Goal: Transaction & Acquisition: Purchase product/service

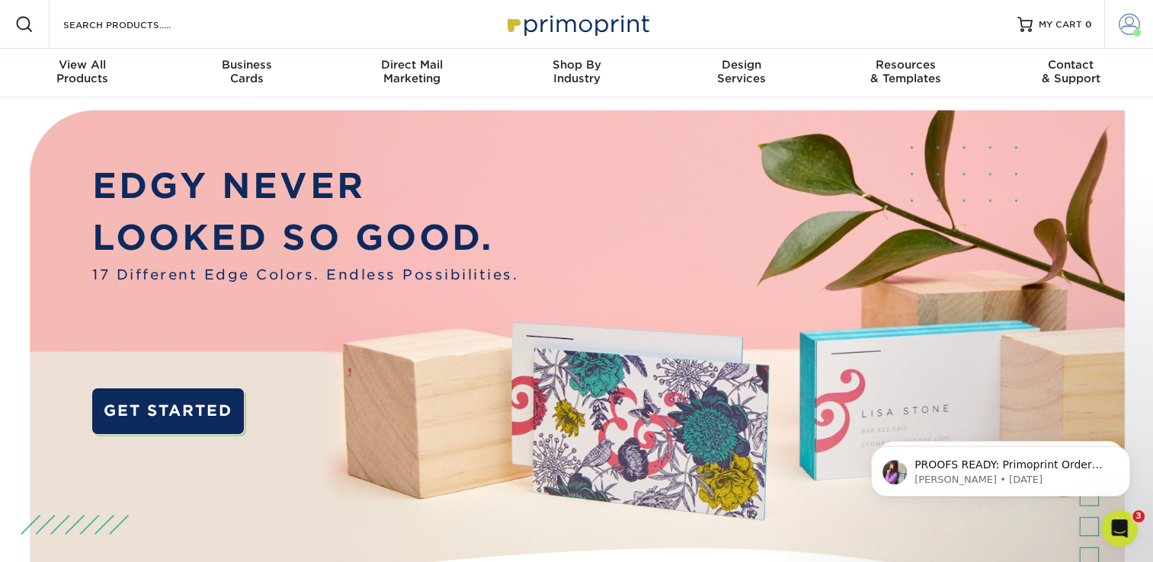
click at [1129, 18] on span at bounding box center [1129, 24] width 21 height 21
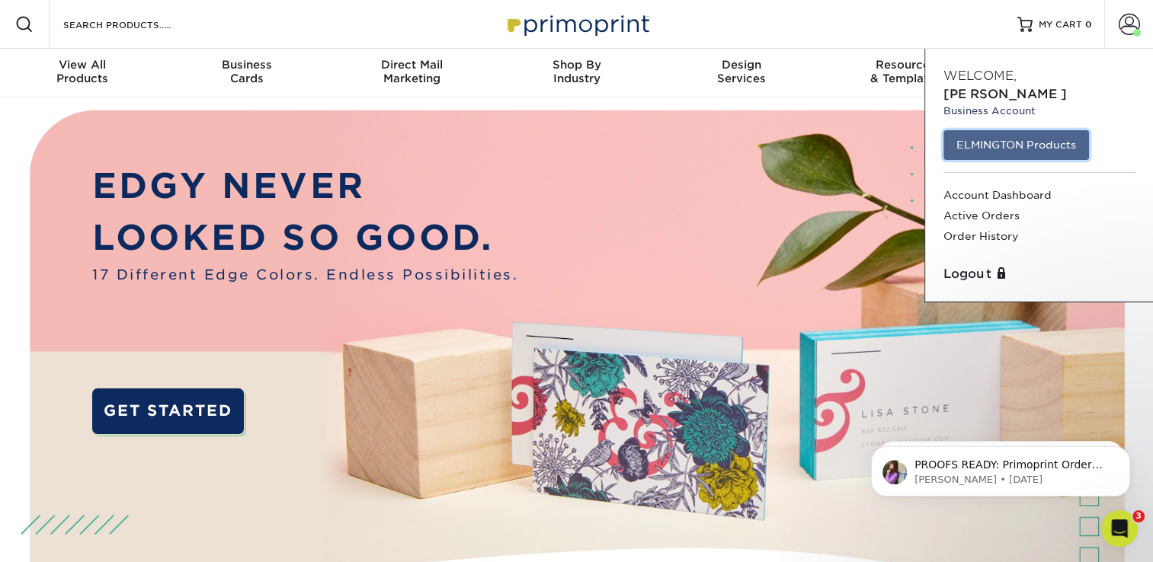
click at [1000, 133] on link "ELMINGTON Products" at bounding box center [1016, 144] width 146 height 29
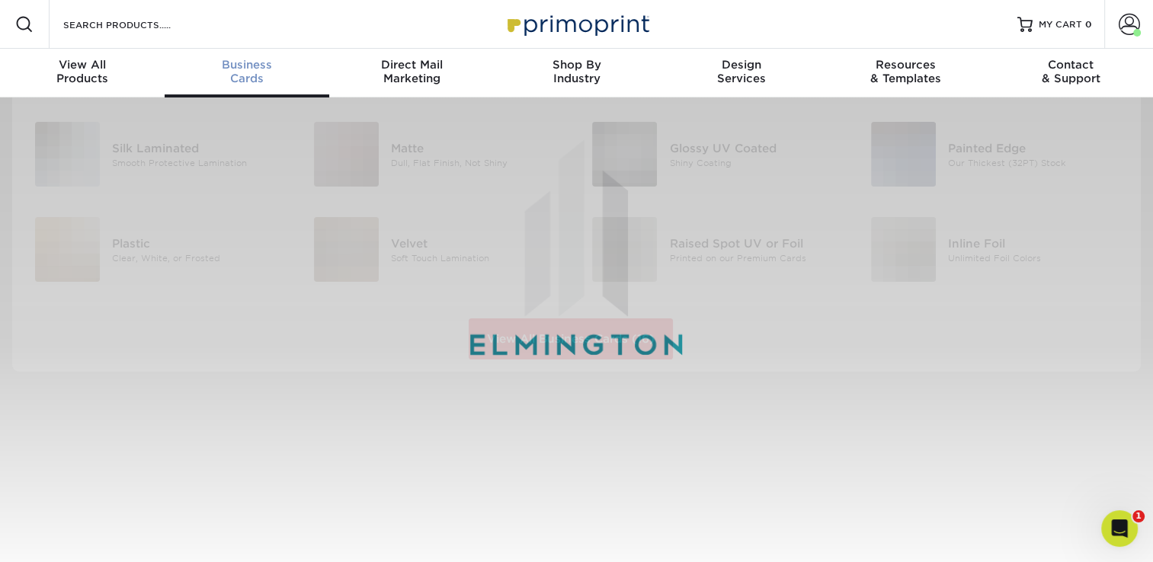
click at [258, 88] on link "Business Cards" at bounding box center [247, 73] width 165 height 49
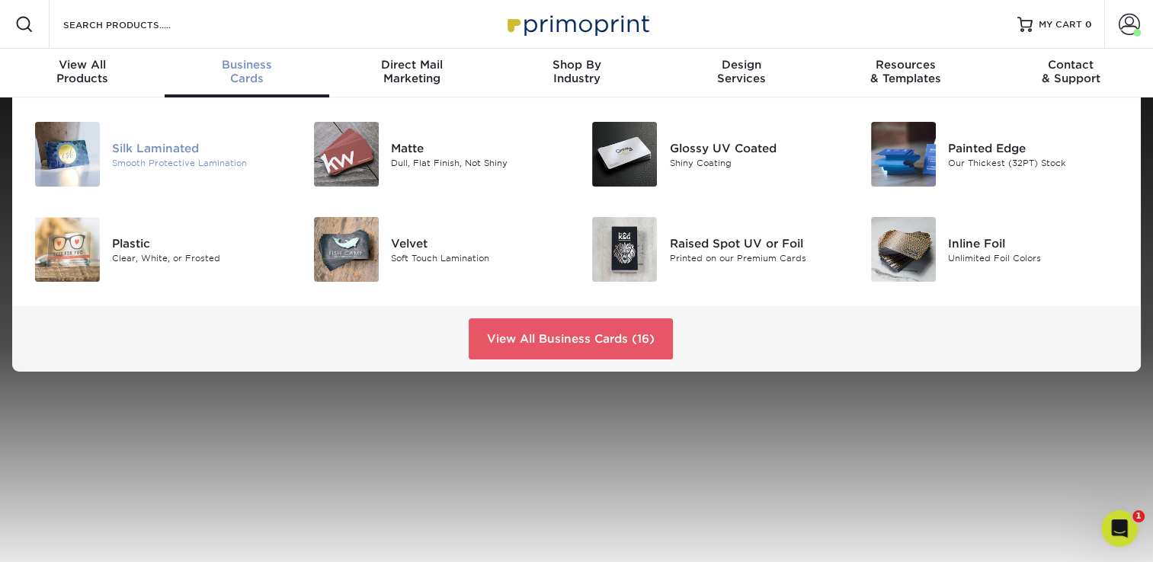
click at [176, 154] on div "Silk Laminated" at bounding box center [199, 147] width 175 height 17
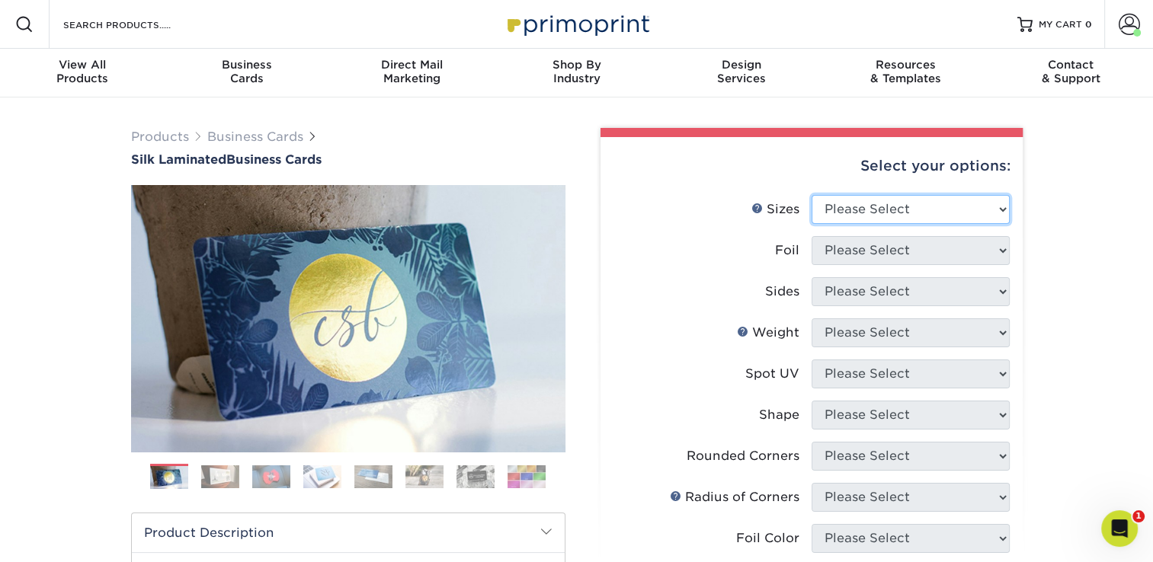
click at [888, 211] on select "Please Select 1.5" x 3.5" - Mini 1.75" x 3.5" - Mini 2" x 2" - Square 2" x 3" -…" at bounding box center [911, 209] width 198 height 29
select select "2.00x3.50"
click at [812, 195] on select "Please Select 1.5" x 3.5" - Mini 1.75" x 3.5" - Mini 2" x 2" - Square 2" x 3" -…" at bounding box center [911, 209] width 198 height 29
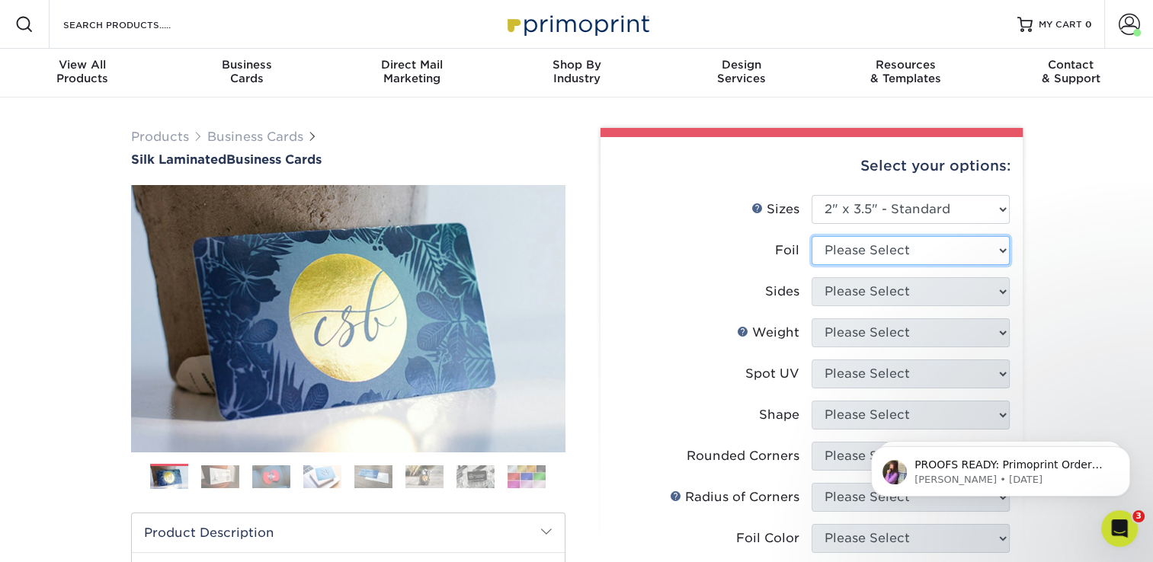
click at [863, 253] on select "Please Select Yes No" at bounding box center [911, 250] width 198 height 29
select select "0"
click at [812, 236] on select "Please Select Yes No" at bounding box center [911, 250] width 198 height 29
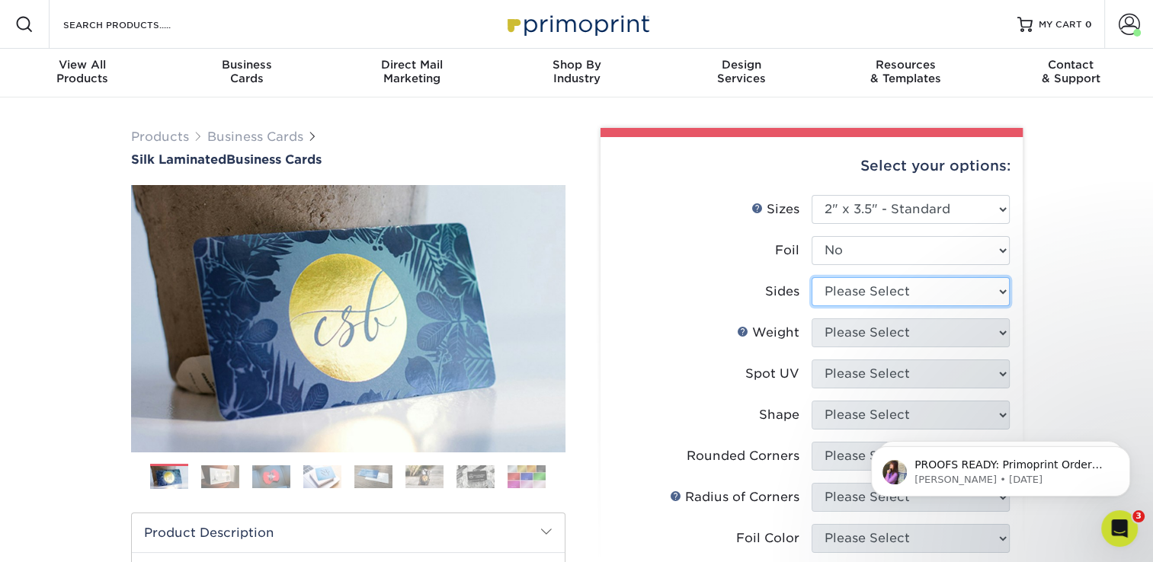
click at [853, 303] on select "Please Select Print Both Sides Print Front Only" at bounding box center [911, 291] width 198 height 29
select select "13abbda7-1d64-4f25-8bb2-c179b224825d"
click at [812, 277] on select "Please Select Print Both Sides Print Front Only" at bounding box center [911, 291] width 198 height 29
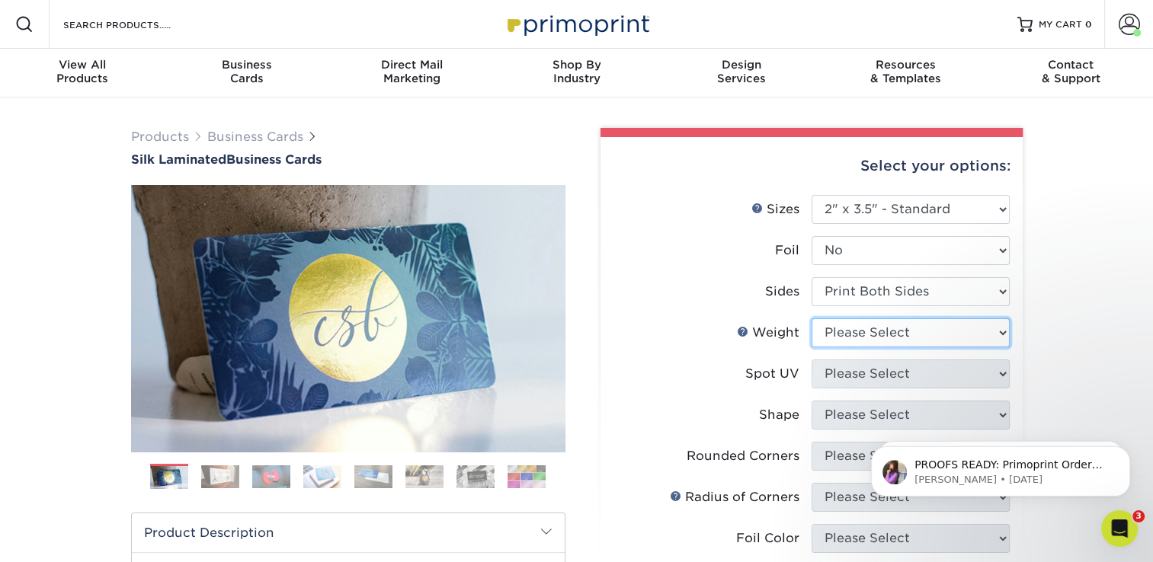
click at [852, 324] on select "Please Select 16PT" at bounding box center [911, 333] width 198 height 29
select select "16PT"
click at [812, 319] on select "Please Select 16PT" at bounding box center [911, 333] width 198 height 29
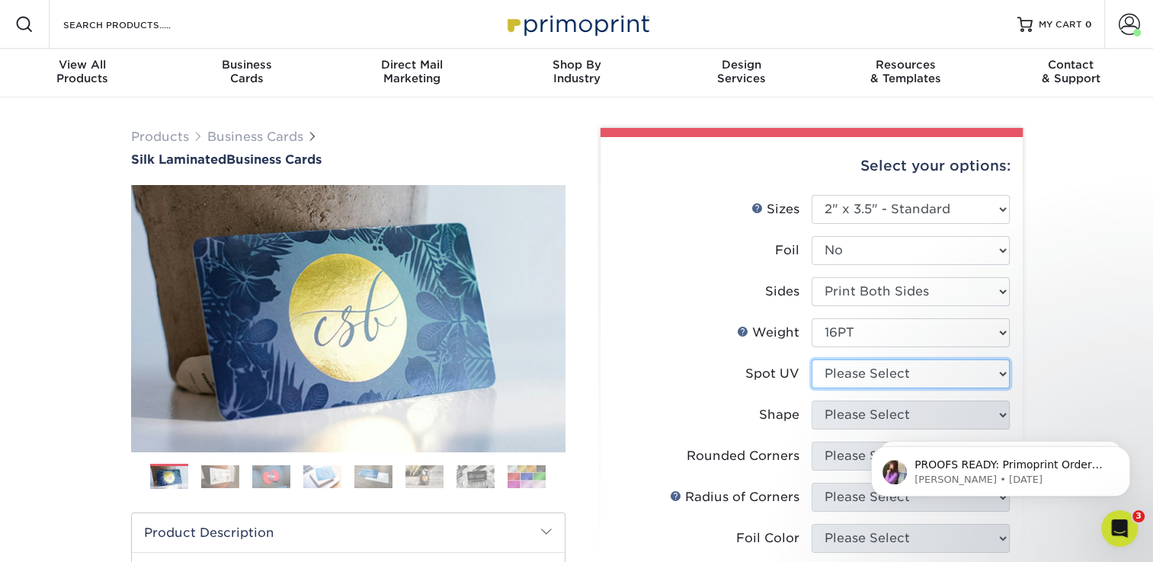
click at [850, 380] on select "Please Select No Spot UV Front and Back (Both Sides) Front Only Back Only" at bounding box center [911, 374] width 198 height 29
select select "3"
click at [812, 360] on select "Please Select No Spot UV Front and Back (Both Sides) Front Only Back Only" at bounding box center [911, 374] width 198 height 29
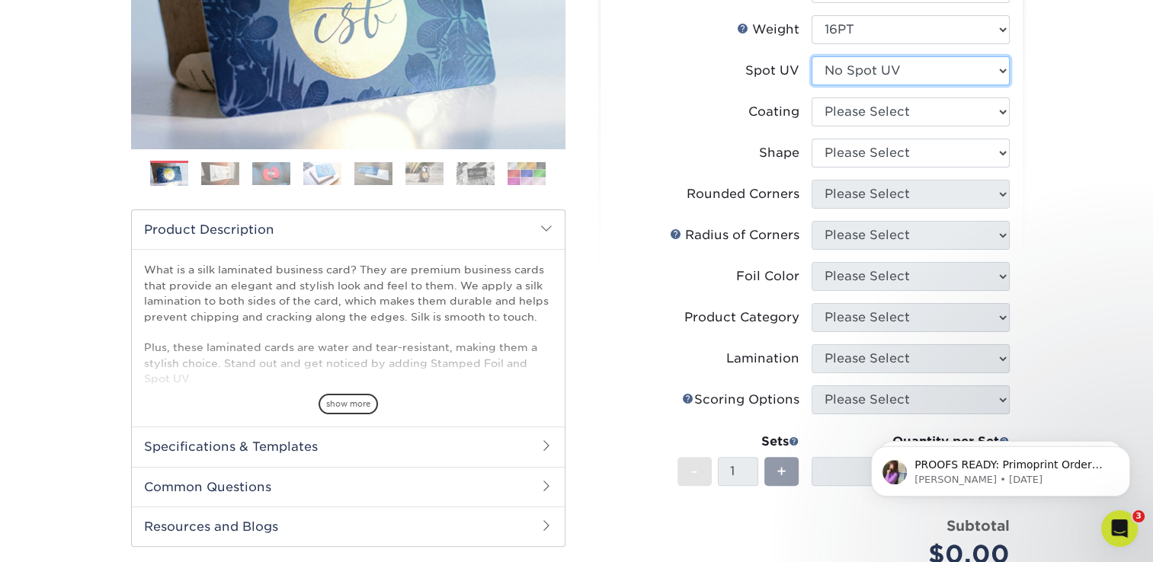
scroll to position [304, 0]
click at [839, 100] on select at bounding box center [911, 111] width 198 height 29
select select "3e7618de-abca-4bda-9f97-8b9129e913d8"
click at [812, 97] on select at bounding box center [911, 111] width 198 height 29
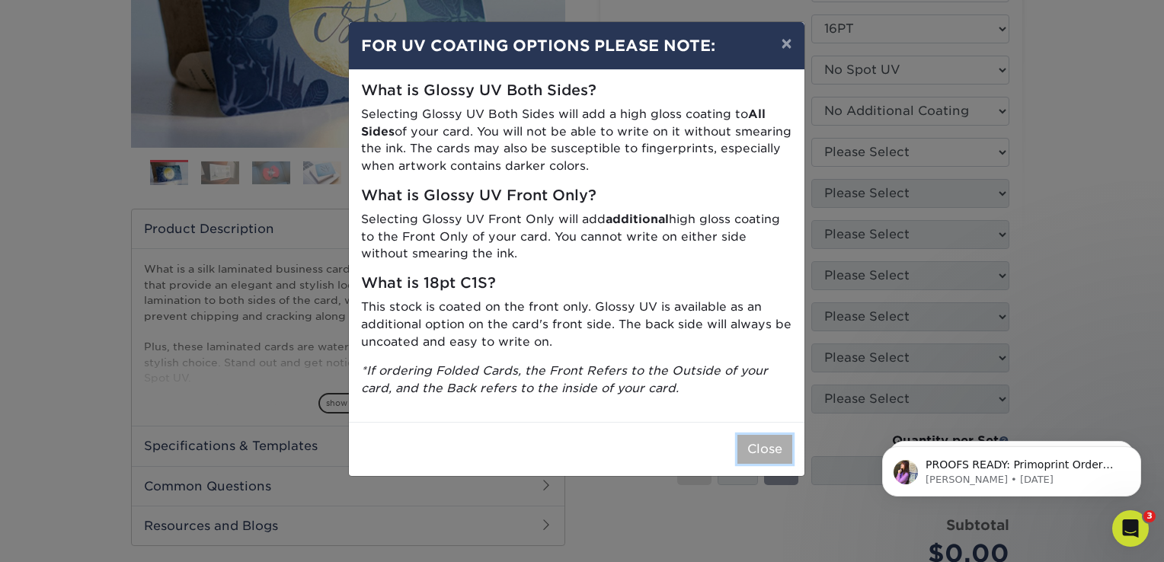
click at [756, 450] on button "Close" at bounding box center [765, 449] width 55 height 29
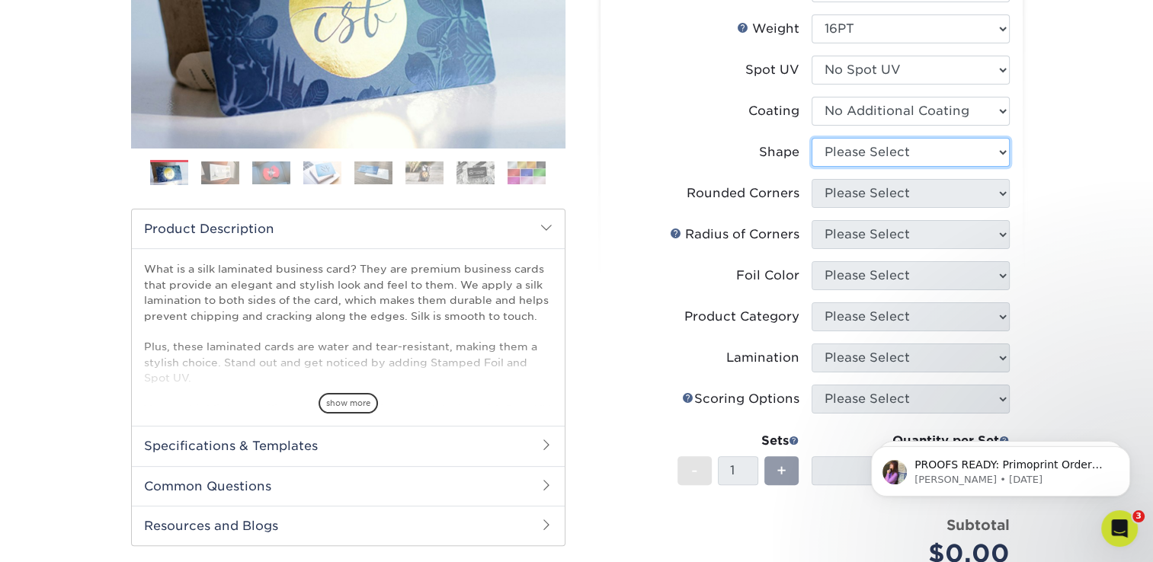
click at [858, 165] on select "Please Select Standard Oval" at bounding box center [911, 152] width 198 height 29
select select "standard"
click at [812, 138] on select "Please Select Standard Oval" at bounding box center [911, 152] width 198 height 29
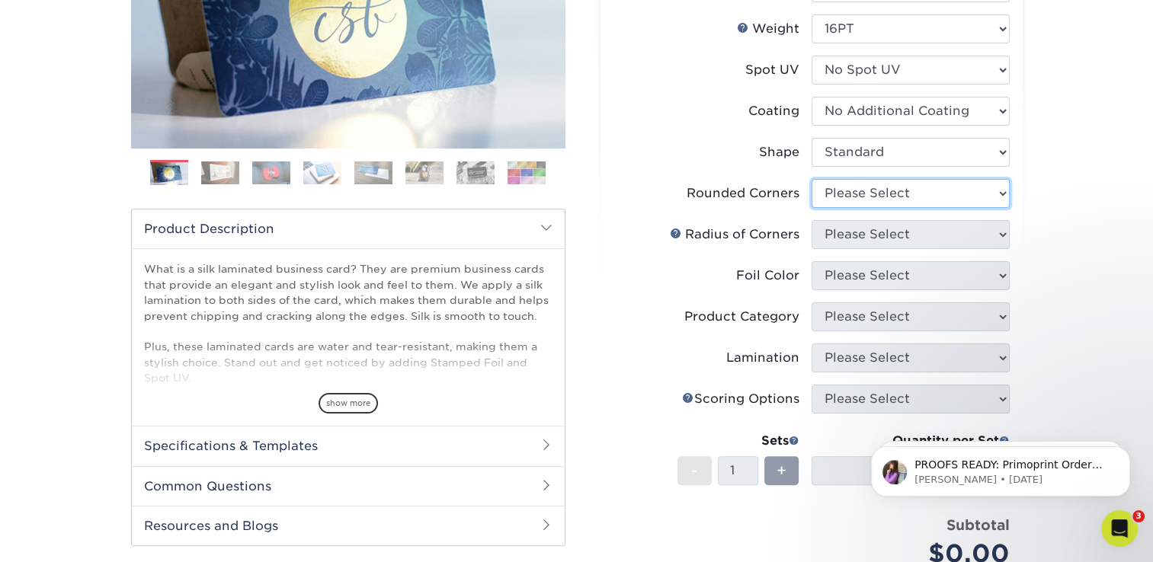
drag, startPoint x: 853, startPoint y: 197, endPoint x: 852, endPoint y: 206, distance: 9.3
click at [853, 197] on select "Please Select Yes - Round 2 Corners Yes - Round 4 Corners No" at bounding box center [911, 193] width 198 height 29
select select "0"
click at [812, 179] on select "Please Select Yes - Round 2 Corners Yes - Round 4 Corners No" at bounding box center [911, 193] width 198 height 29
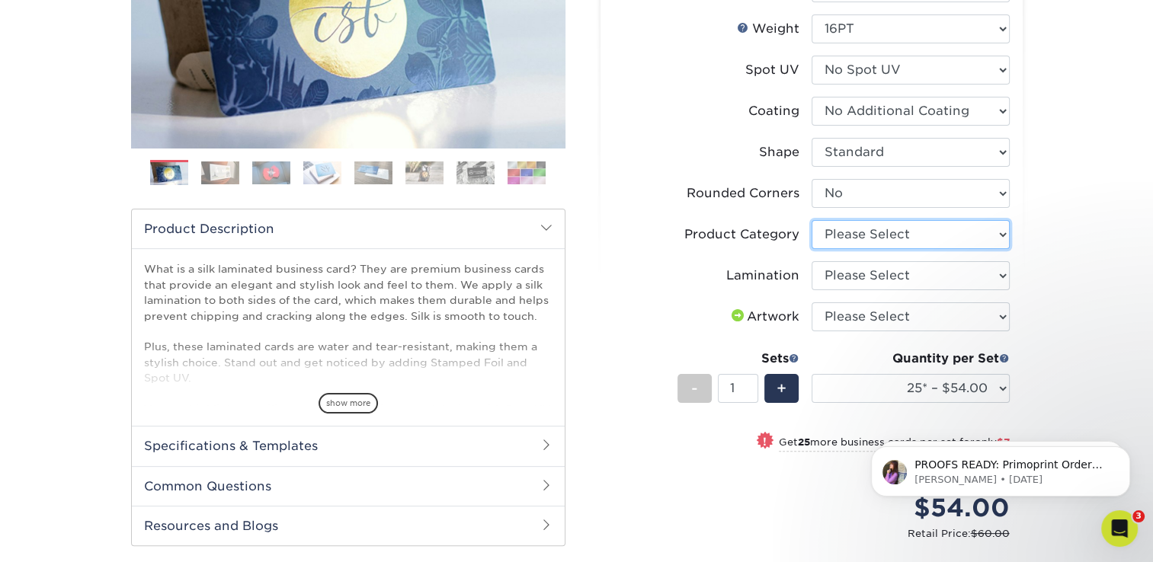
click at [840, 229] on select "Please Select Business Cards" at bounding box center [911, 234] width 198 height 29
select select "3b5148f1-0588-4f88-a218-97bcfdce65c1"
click at [812, 220] on select "Please Select Business Cards" at bounding box center [911, 234] width 198 height 29
click at [846, 282] on select "Please Select Silk" at bounding box center [911, 275] width 198 height 29
select select "ccacb42f-45f7-42d3-bbd3-7c8421cf37f0"
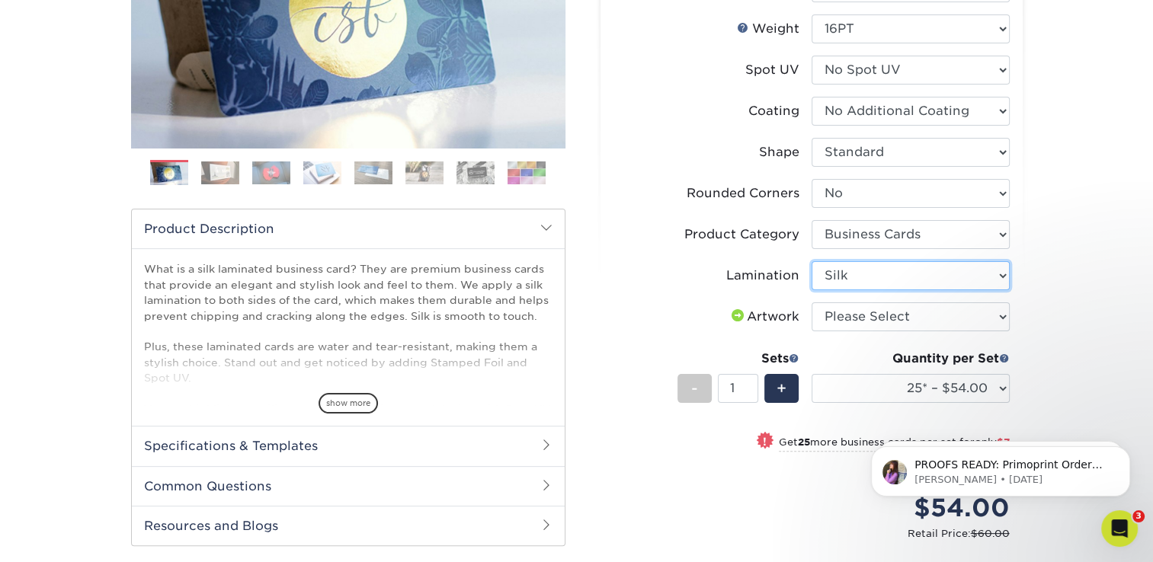
click at [812, 261] on select "Please Select Silk" at bounding box center [911, 275] width 198 height 29
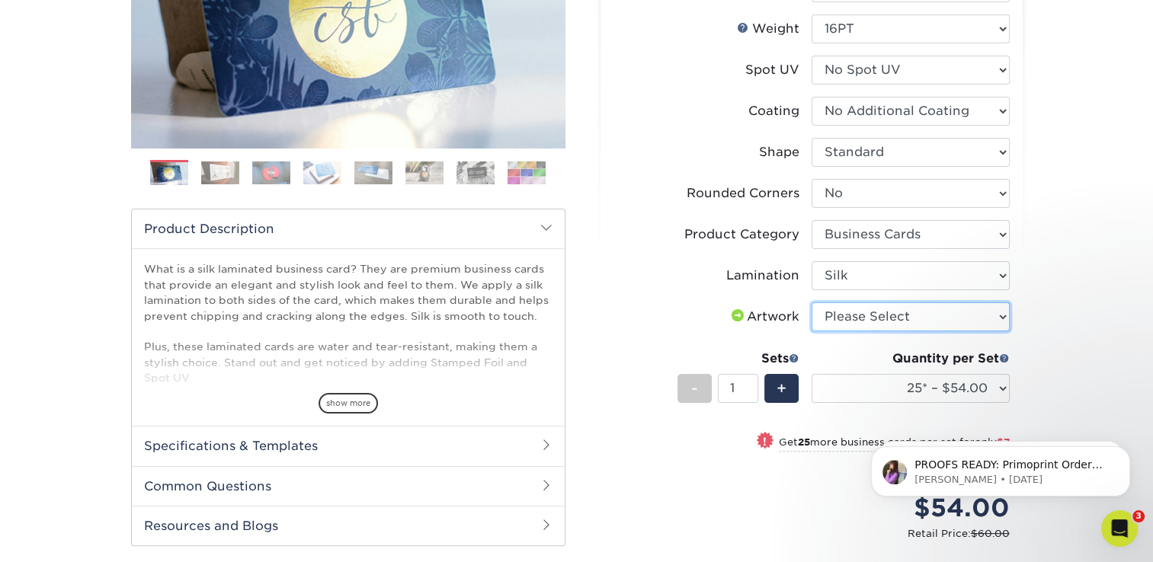
click at [847, 318] on select "Please Select I will upload files I need a design - $100" at bounding box center [911, 317] width 198 height 29
select select "upload"
click at [812, 303] on select "Please Select I will upload files I need a design - $100" at bounding box center [911, 317] width 198 height 29
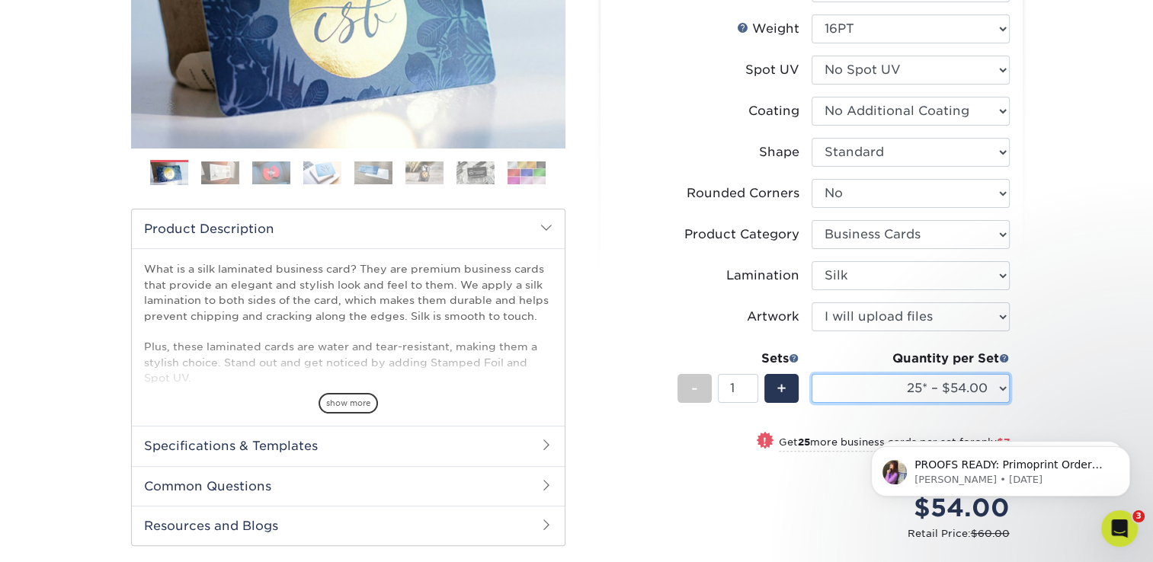
click at [979, 389] on select "25* – $54.00 50* – $61.00 75* – $68.00 100* – $75.00 250* – $82.00 500 – $86.00…" at bounding box center [911, 388] width 198 height 29
select select "100* – $75.00"
click at [812, 374] on select "25* – $54.00 50* – $61.00 75* – $68.00 100* – $75.00 250* – $82.00 500 – $86.00…" at bounding box center [911, 388] width 198 height 29
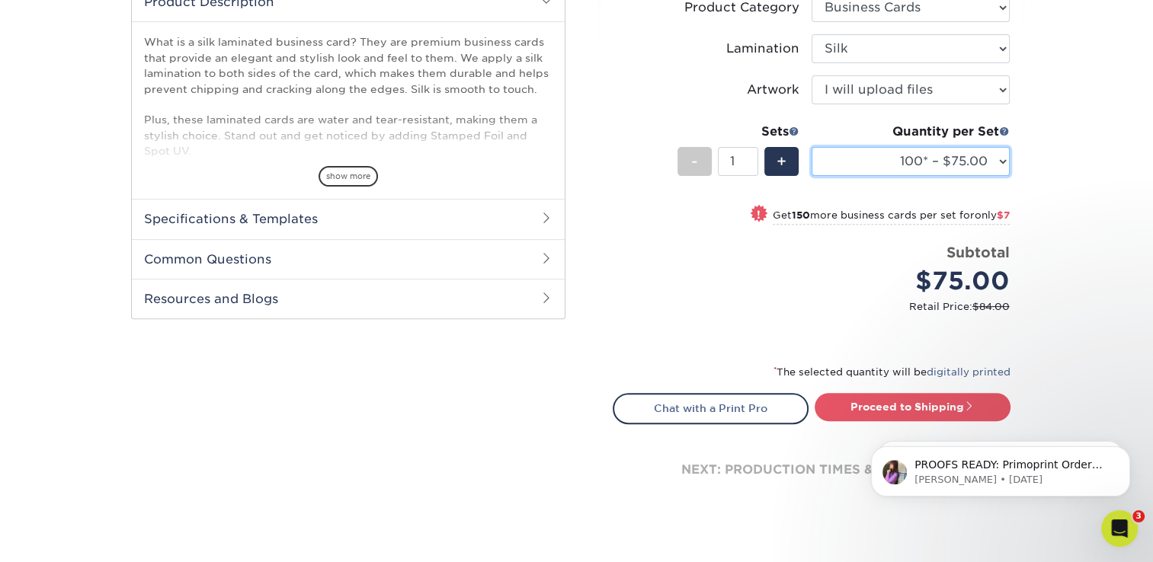
scroll to position [532, 0]
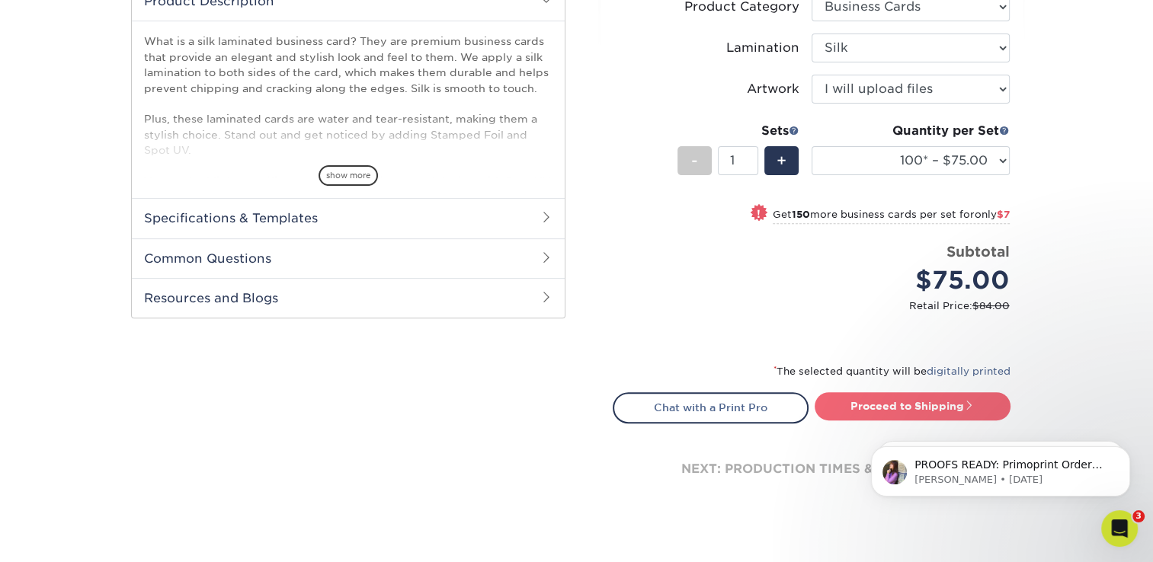
click at [860, 408] on link "Proceed to Shipping" at bounding box center [913, 405] width 196 height 27
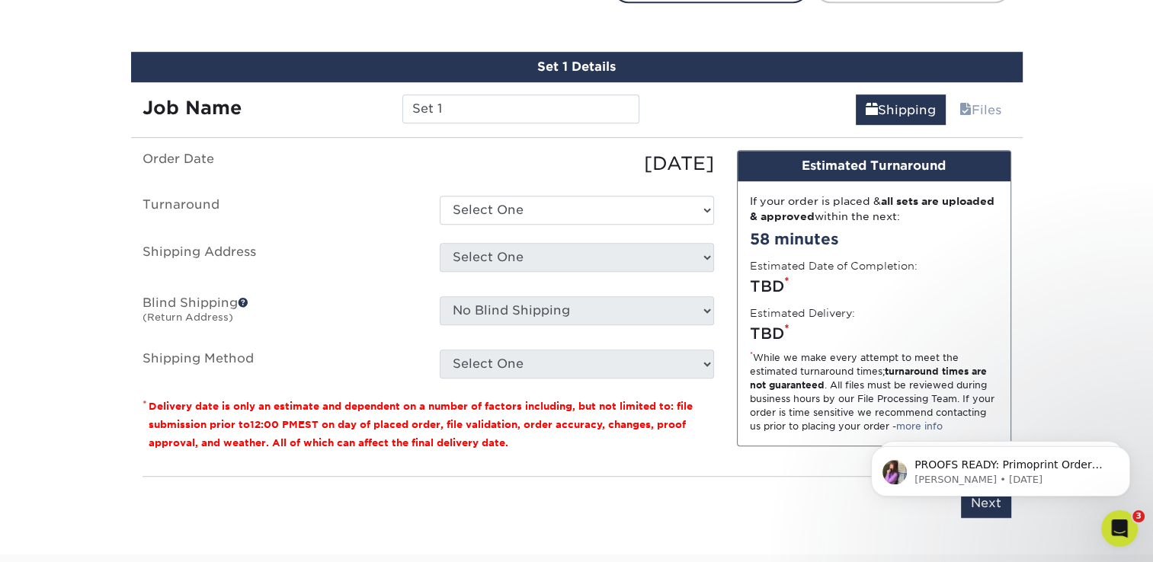
scroll to position [964, 0]
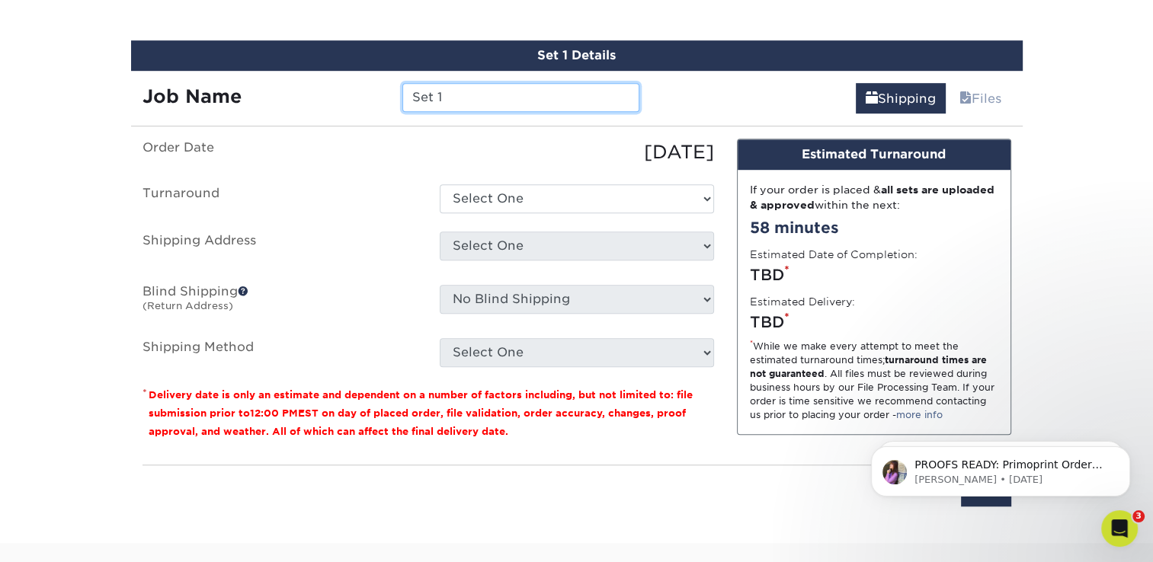
click at [489, 92] on input "Set 1" at bounding box center [520, 97] width 237 height 29
type input "VINT - [PERSON_NAME]"
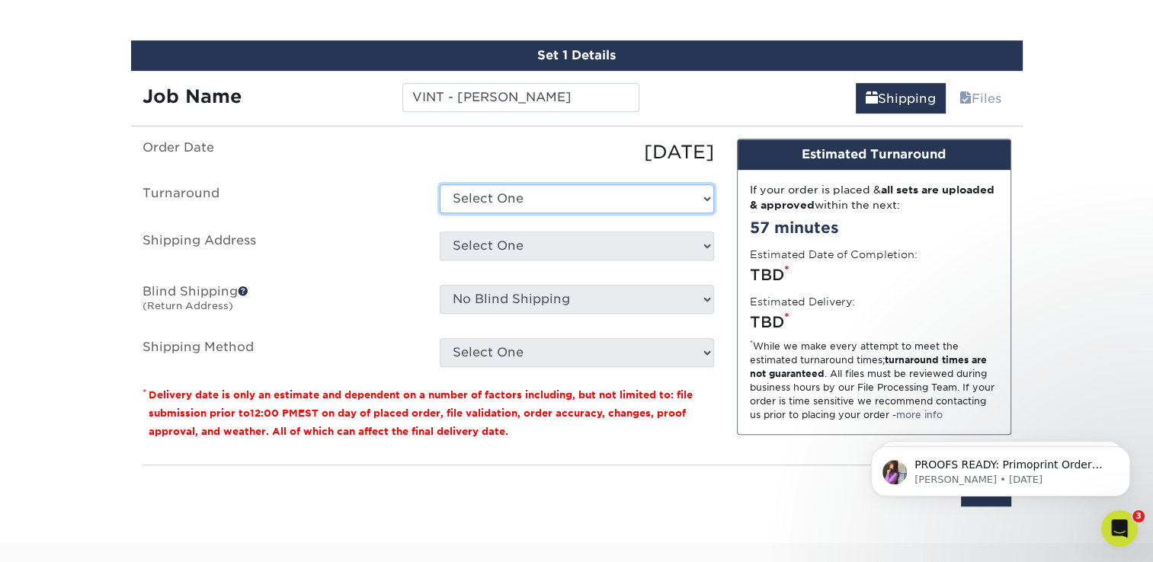
click at [523, 188] on select "Select One 2-4 Business Days 2 Day Next Business Day" at bounding box center [577, 198] width 274 height 29
select select "b2731265-f7ff-4e4f-a3b7-cc16ed4c7916"
click at [440, 184] on select "Select One 2-4 Business Days 2 Day Next Business Day" at bounding box center [577, 198] width 274 height 29
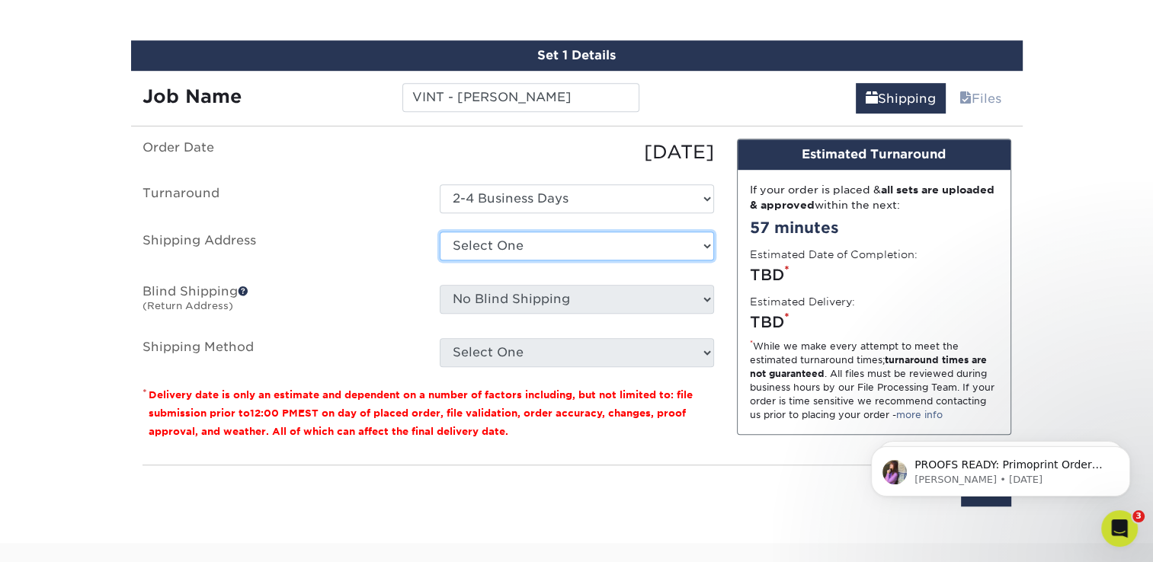
click at [516, 249] on select "Select One Ivy Point Cinco Ranch 1104 Residence 12th & Wedgewood 780 Townhomes …" at bounding box center [577, 246] width 274 height 29
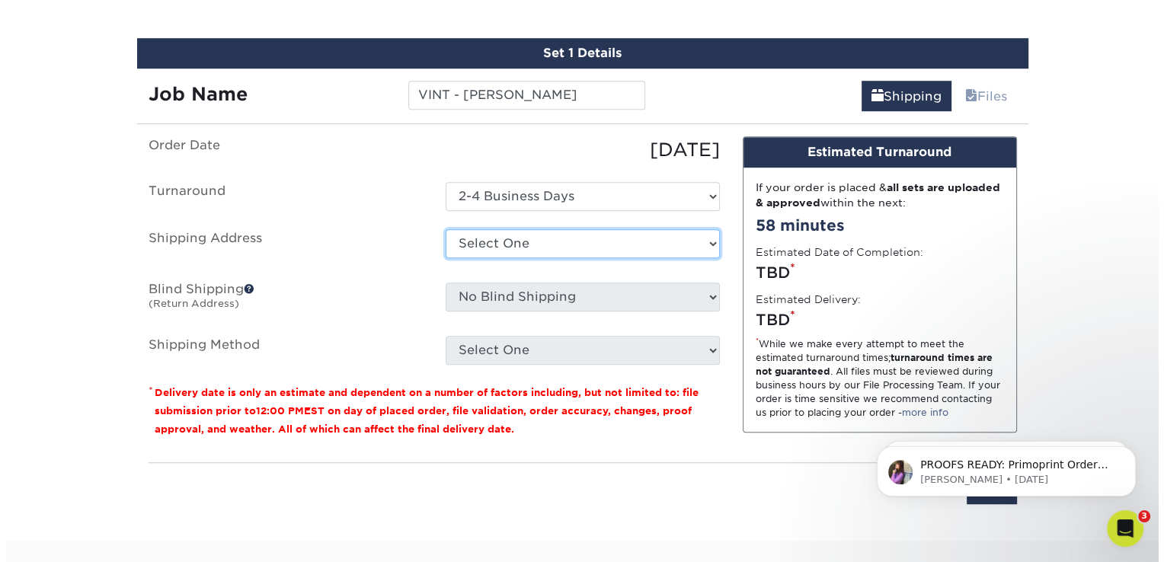
scroll to position [1031, 0]
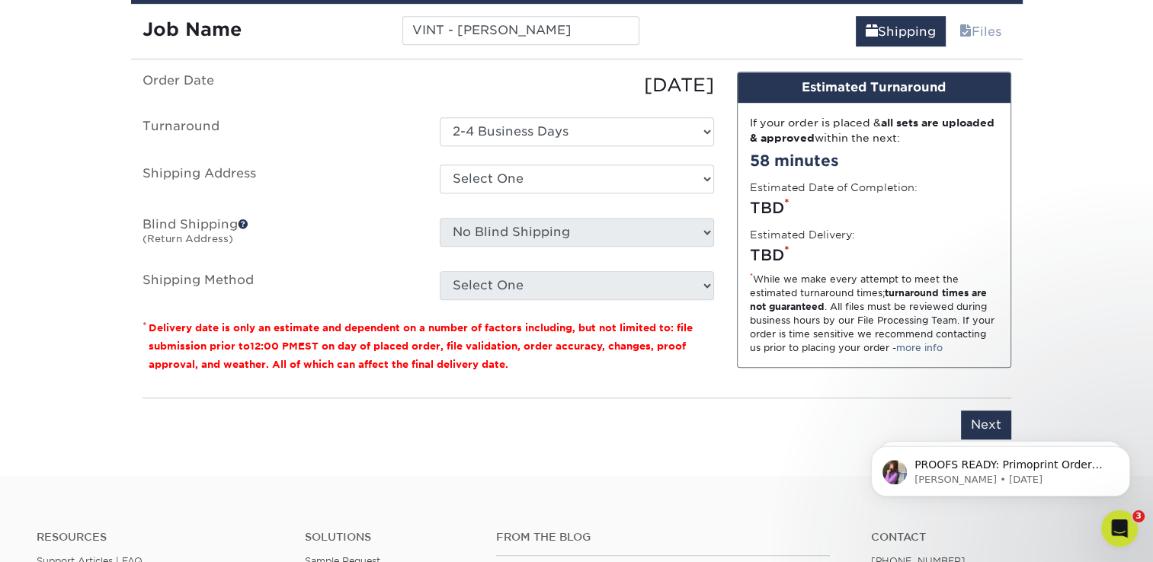
drag, startPoint x: 539, startPoint y: 155, endPoint x: 540, endPoint y: 169, distance: 14.5
click at [539, 157] on ul "Order Date 08/27/2025 Turnaround Select One 2-4 Business Days 2 Day Next Busine…" at bounding box center [428, 186] width 572 height 229
click at [701, 182] on select "Select One Ivy Point Cinco Ranch 1104 Residence 12th & Wedgewood 780 Townhomes …" at bounding box center [577, 179] width 274 height 29
select select "newaddress"
click at [440, 165] on select "Select One Ivy Point Cinco Ranch 1104 Residence 12th & Wedgewood 780 Townhomes …" at bounding box center [577, 179] width 274 height 29
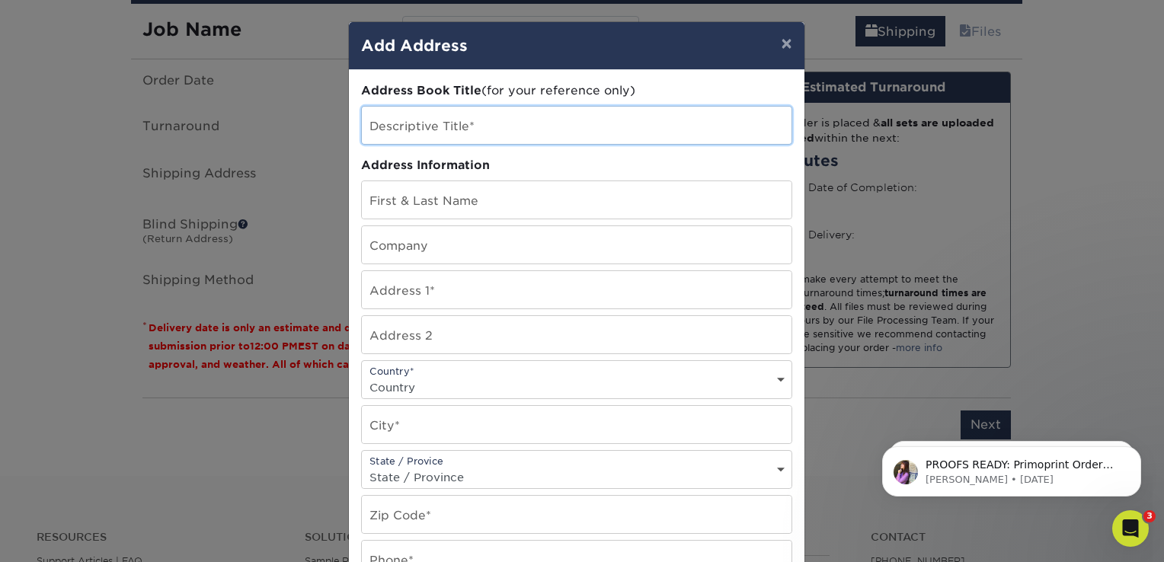
click at [418, 130] on input "text" at bounding box center [577, 125] width 430 height 37
type input "Vintage Northcreek"
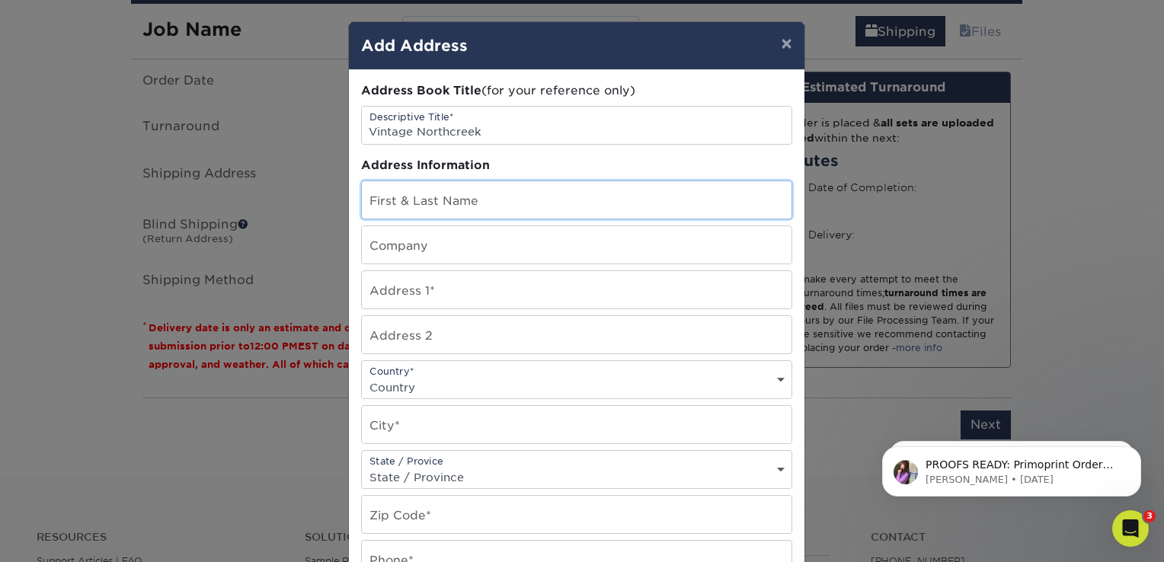
click at [450, 194] on input "text" at bounding box center [577, 199] width 430 height 37
type input "LEASING OFFICE"
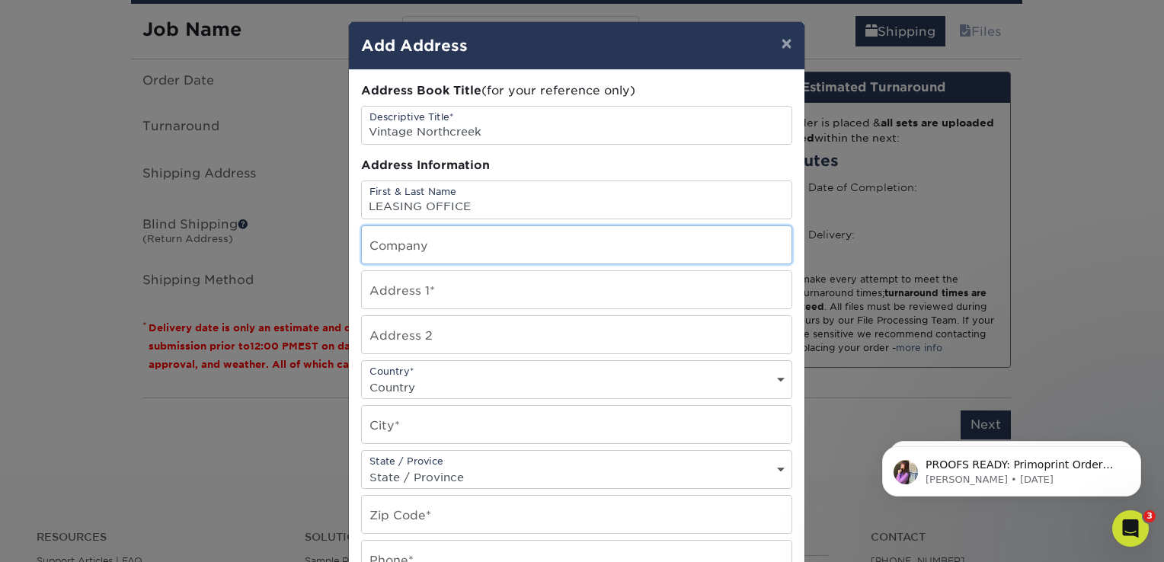
click at [460, 235] on input "text" at bounding box center [577, 244] width 430 height 37
type input "V"
type input "VINTAGE NORTHCREEK"
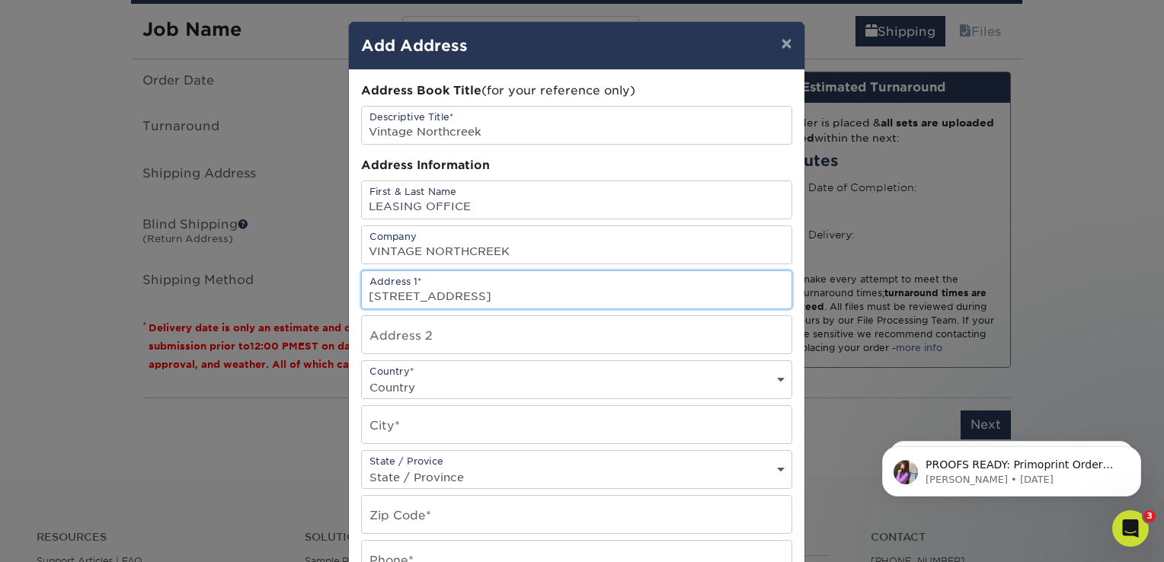
type input "155 NORTHCREEK BLVD"
click at [479, 380] on select "Country United States Canada ----------------------------- Afghanistan Albania …" at bounding box center [577, 387] width 430 height 22
select select "US"
click at [362, 376] on select "Country United States Canada ----------------------------- Afghanistan Albania …" at bounding box center [577, 387] width 430 height 22
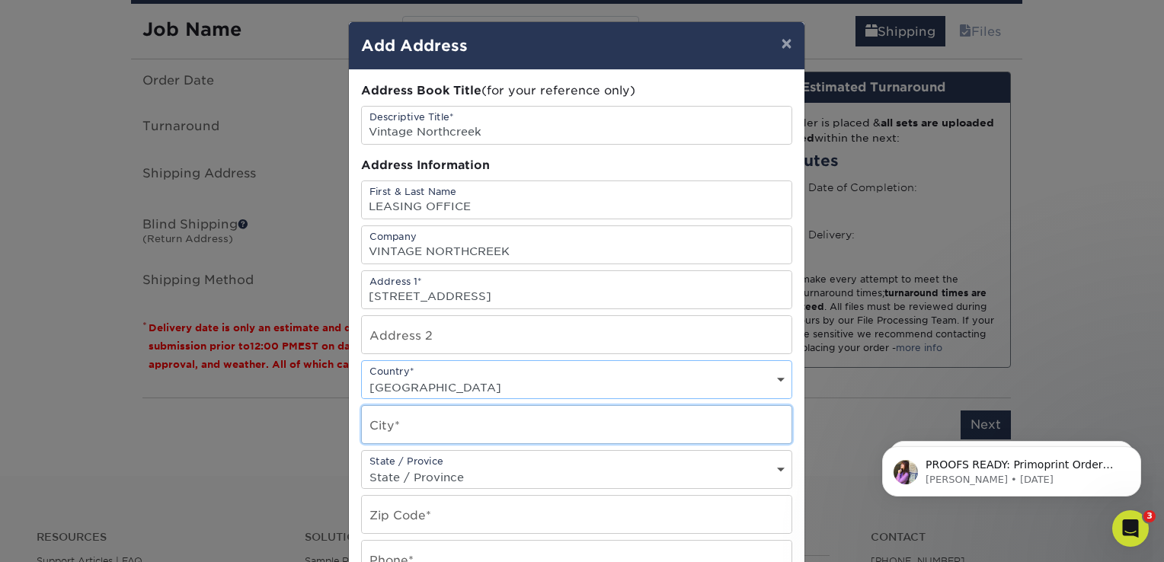
click at [396, 411] on input "text" at bounding box center [577, 424] width 430 height 37
type input "G"
type input "GOODLETTSVILLE"
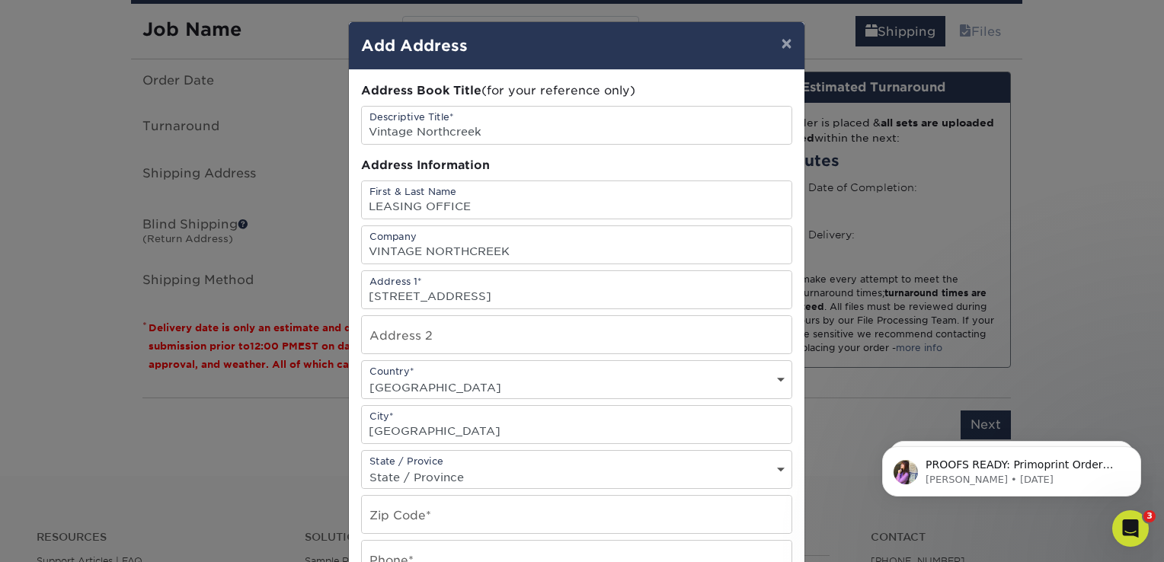
click at [463, 457] on div "State / Provice State / Province Alabama Alaska Arizona Arkansas California Col…" at bounding box center [576, 469] width 431 height 39
click at [461, 478] on select "State / Province Alabama Alaska Arizona Arkansas California Colorado Connecticu…" at bounding box center [577, 477] width 430 height 22
select select "TN"
click at [362, 466] on select "State / Province Alabama Alaska Arizona Arkansas California Colorado Connecticu…" at bounding box center [577, 477] width 430 height 22
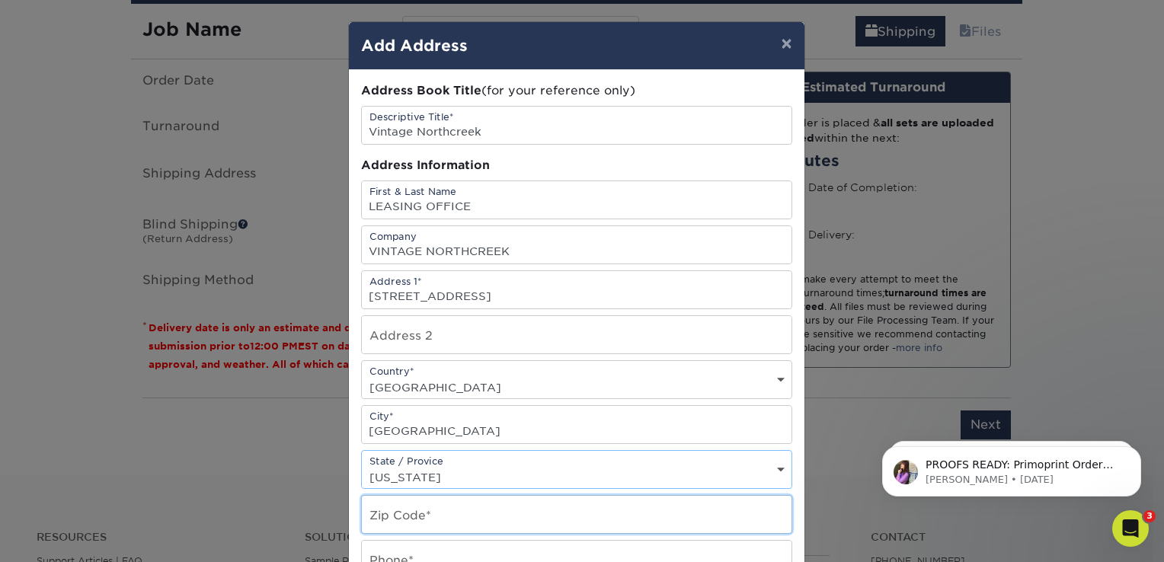
click at [394, 510] on input "text" at bounding box center [577, 514] width 430 height 37
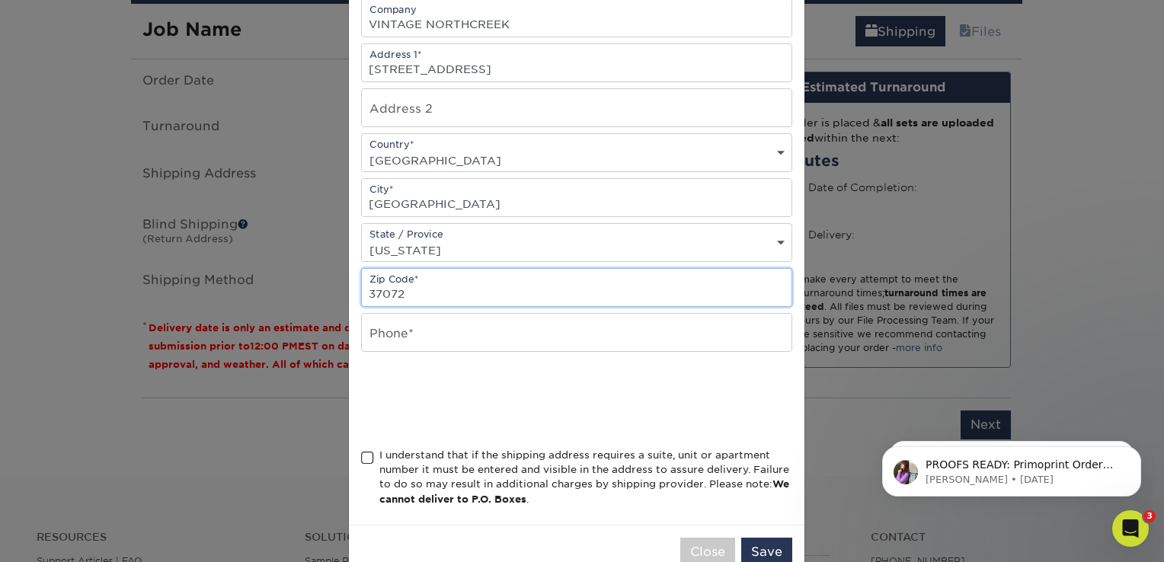
type input "37072"
click at [388, 346] on input "text" at bounding box center [577, 332] width 430 height 37
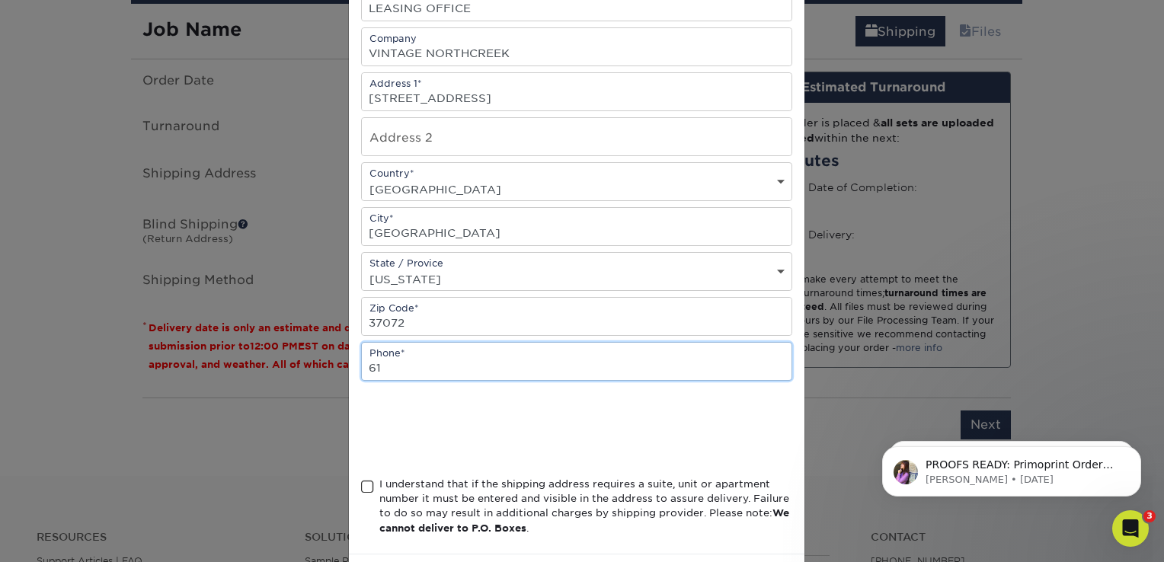
scroll to position [198, 0]
type input "6154906700"
click at [664, 407] on div at bounding box center [576, 428] width 431 height 59
click at [361, 485] on span at bounding box center [367, 487] width 13 height 14
click at [0, 0] on input "I understand that if the shipping address requires a suite, unit or apartment n…" at bounding box center [0, 0] width 0 height 0
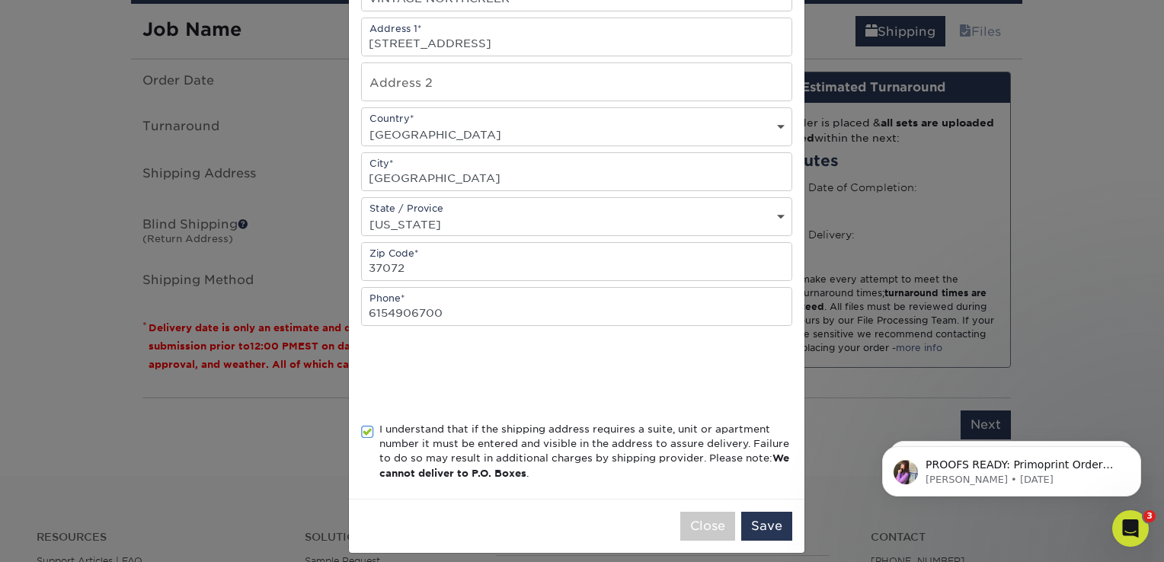
scroll to position [261, 0]
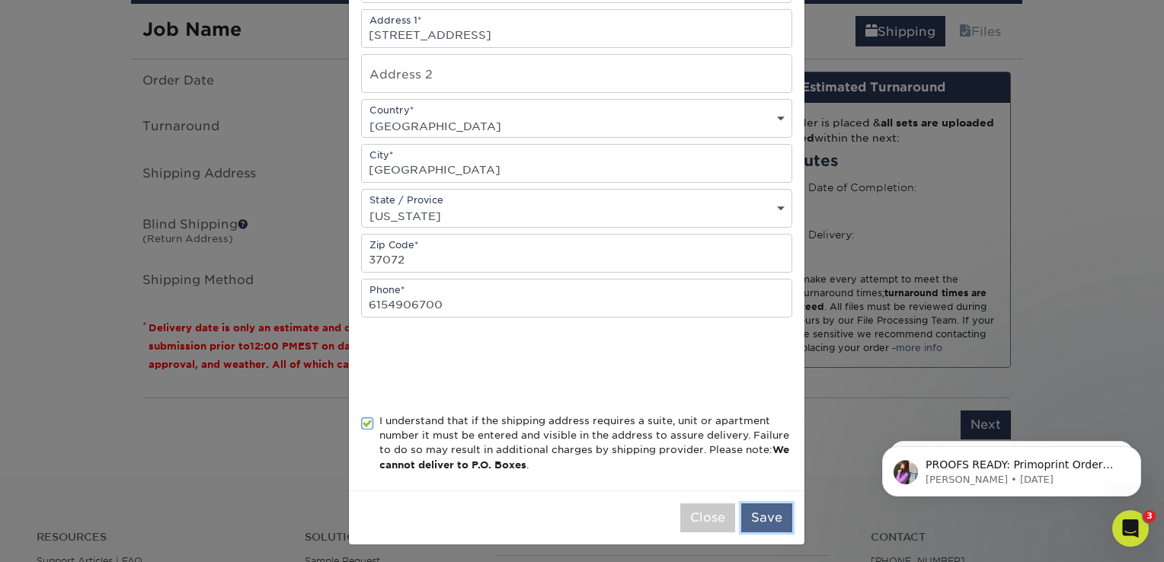
click at [742, 520] on button "Save" at bounding box center [766, 518] width 51 height 29
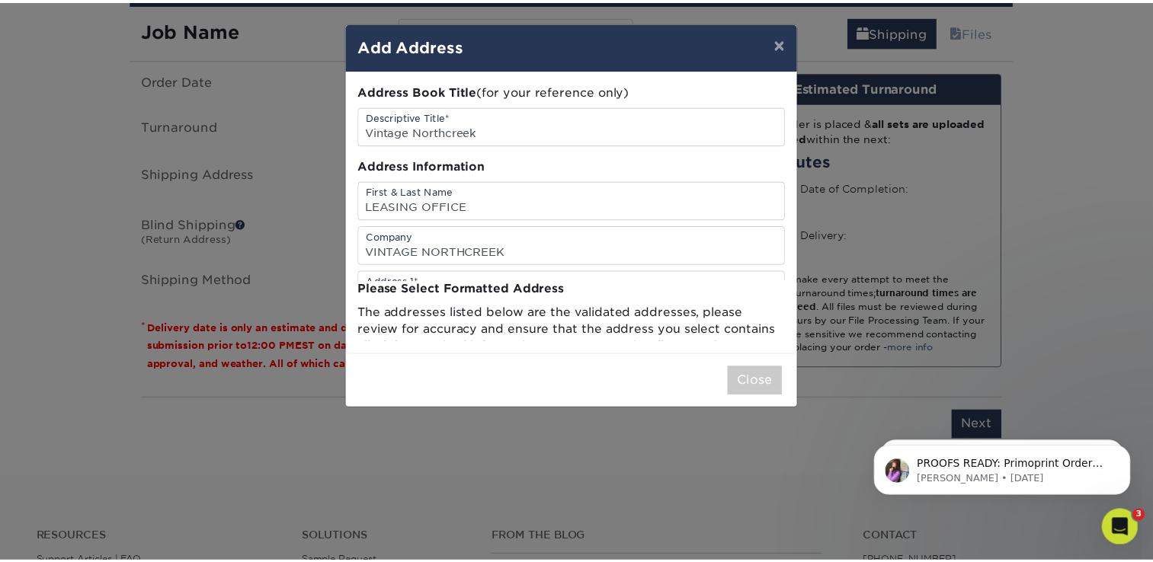
scroll to position [0, 0]
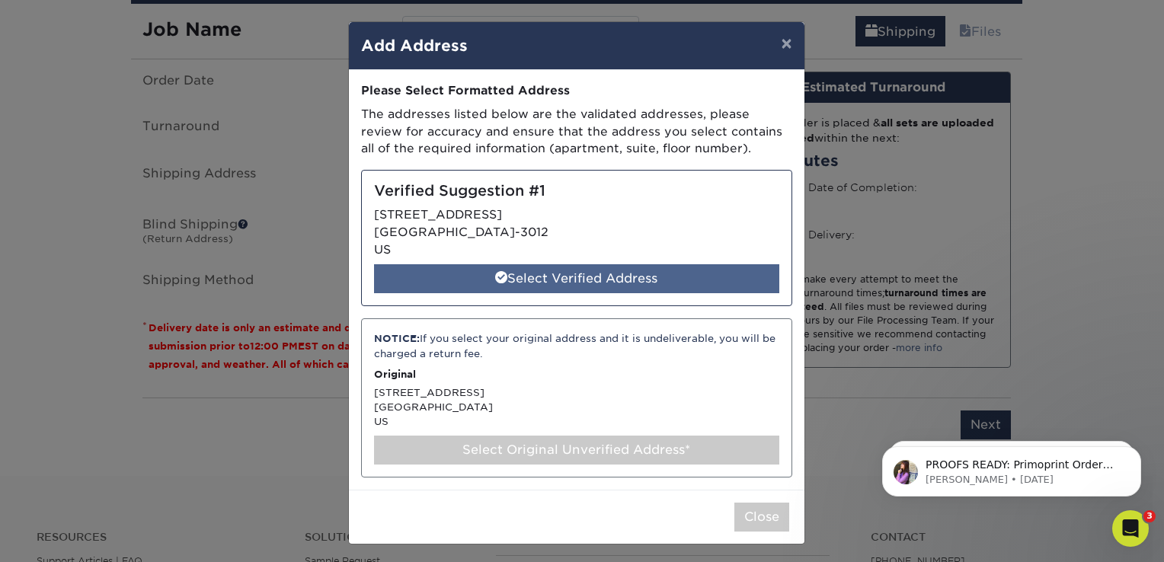
click at [532, 281] on div "Select Verified Address" at bounding box center [576, 278] width 405 height 29
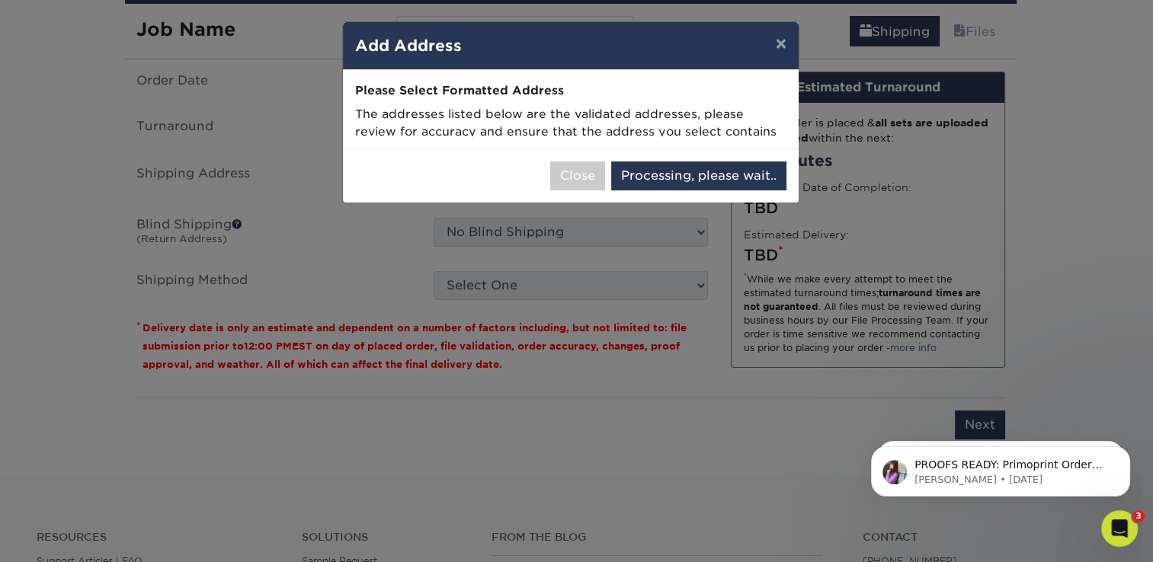
select select "285473"
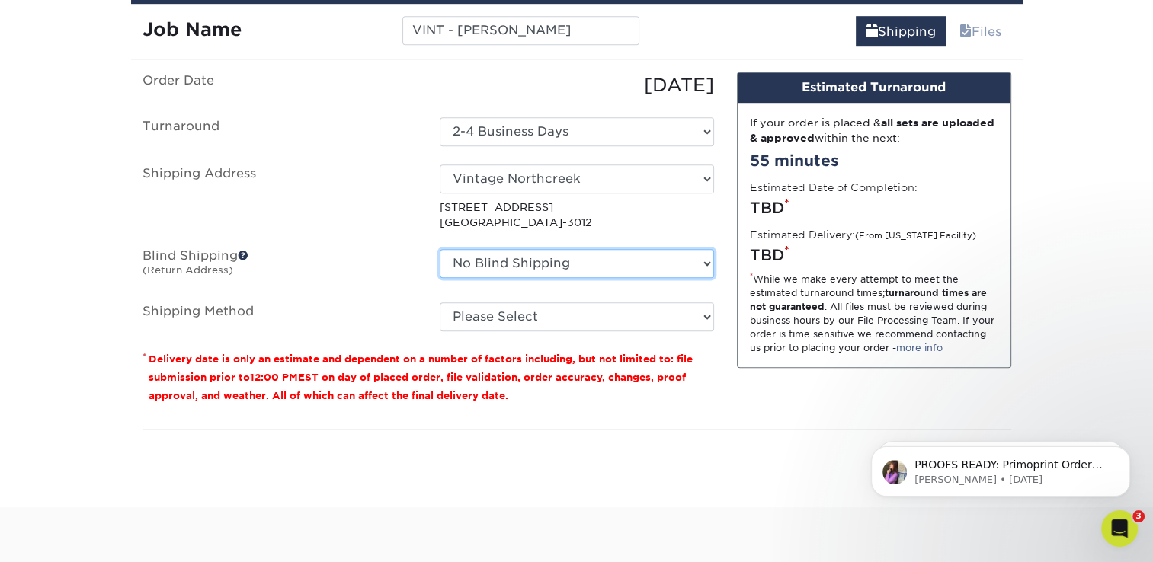
click at [526, 252] on select "No Blind Shipping Ivy Point Cinco Ranch 1104 Residence 12th & Wedgewood 780 Tow…" at bounding box center [577, 263] width 274 height 29
select select "279590"
click at [440, 249] on select "No Blind Shipping Ivy Point Cinco Ranch 1104 Residence 12th & Wedgewood 780 Tow…" at bounding box center [577, 263] width 274 height 29
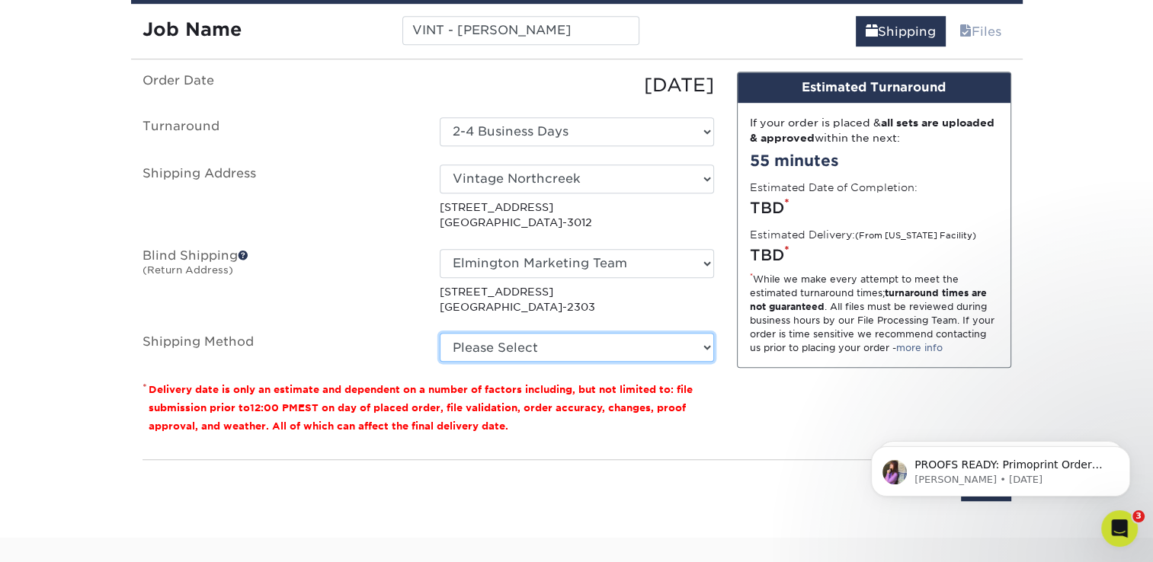
click at [503, 340] on select "Please Select Ground Shipping (+$7.84) 3 Day Shipping Service (+$20.04) 2 Day A…" at bounding box center [577, 347] width 274 height 29
select select "03"
click at [440, 333] on select "Please Select Ground Shipping (+$7.84) 3 Day Shipping Service (+$20.04) 2 Day A…" at bounding box center [577, 347] width 274 height 29
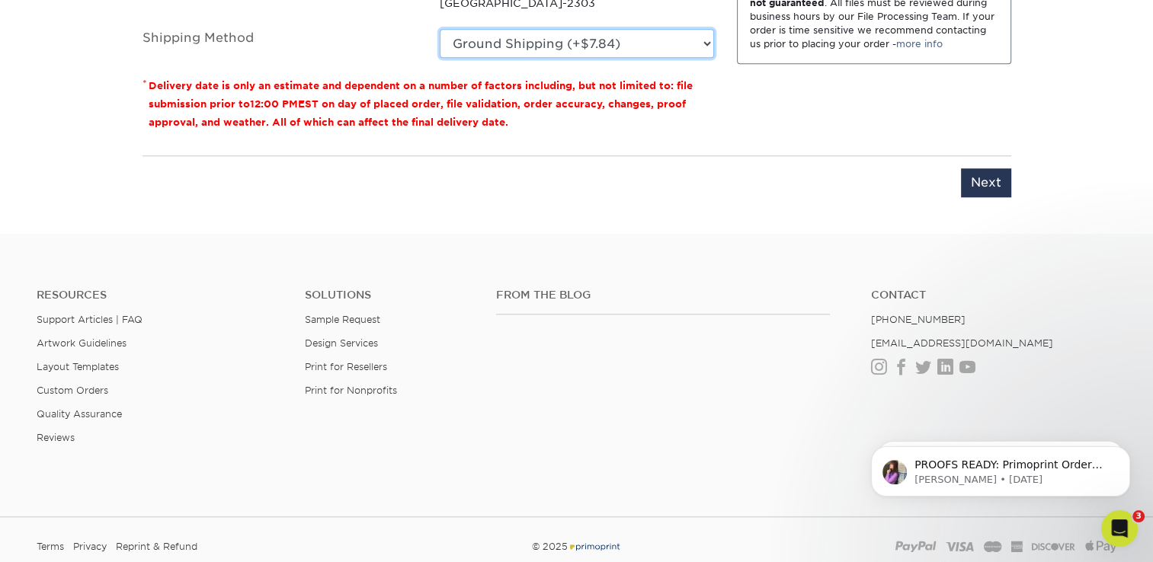
scroll to position [1336, 0]
click at [980, 185] on input "Next" at bounding box center [986, 182] width 50 height 29
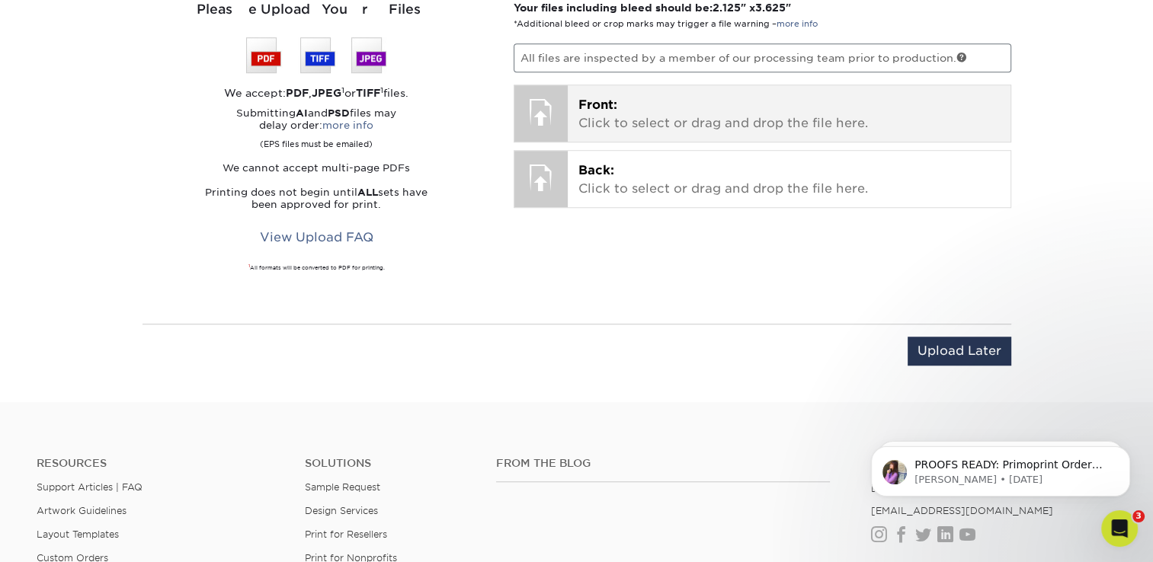
click at [610, 115] on p "Front: Click to select or drag and drop the file here." at bounding box center [788, 114] width 421 height 37
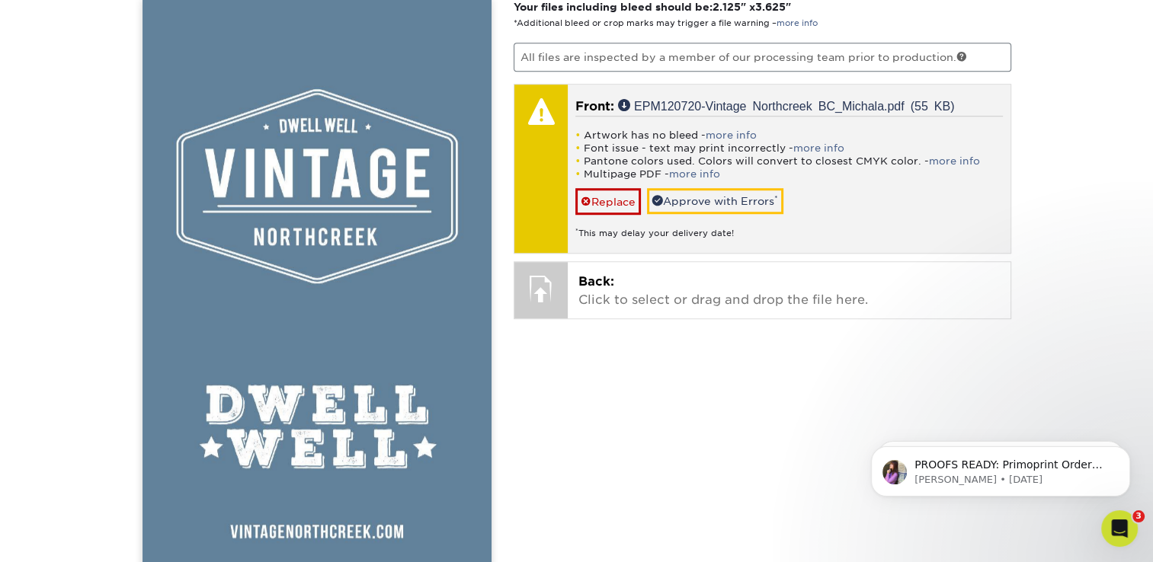
scroll to position [1109, 0]
click at [705, 194] on link "Approve with Errors *" at bounding box center [715, 202] width 136 height 26
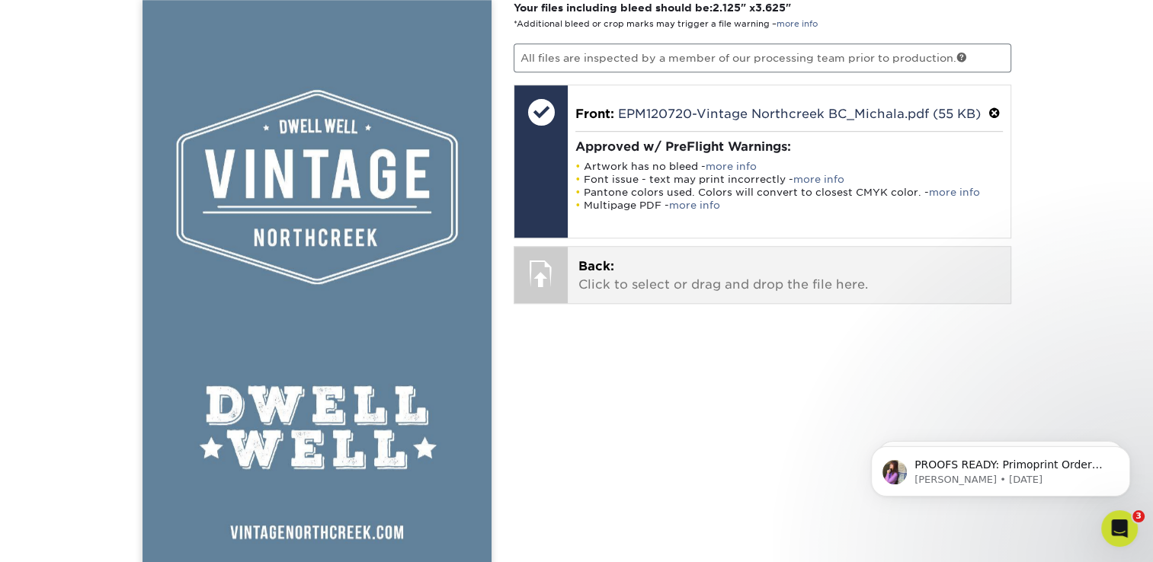
click at [739, 281] on p "Back: Click to select or drag and drop the file here." at bounding box center [788, 276] width 421 height 37
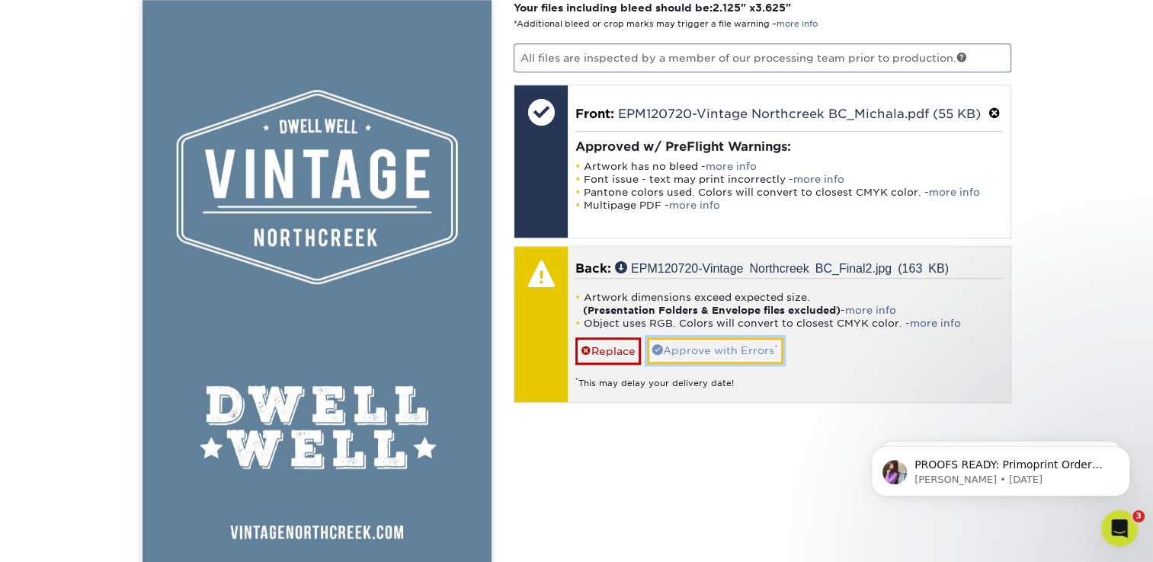
click at [729, 346] on link "Approve with Errors *" at bounding box center [715, 351] width 136 height 26
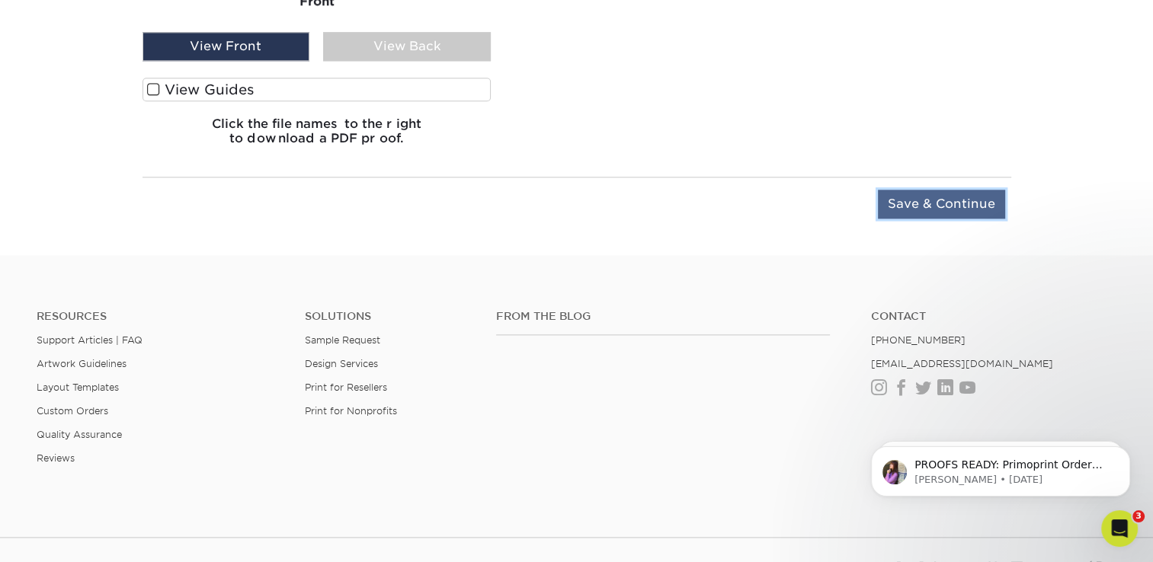
click at [914, 199] on input "Save & Continue" at bounding box center [941, 204] width 127 height 29
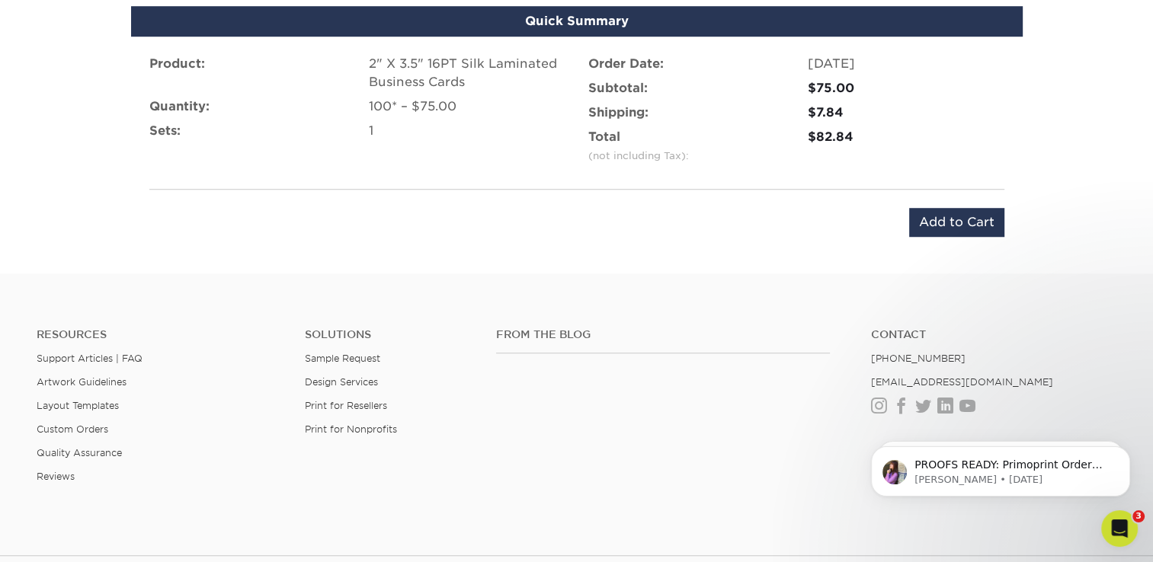
scroll to position [1097, 0]
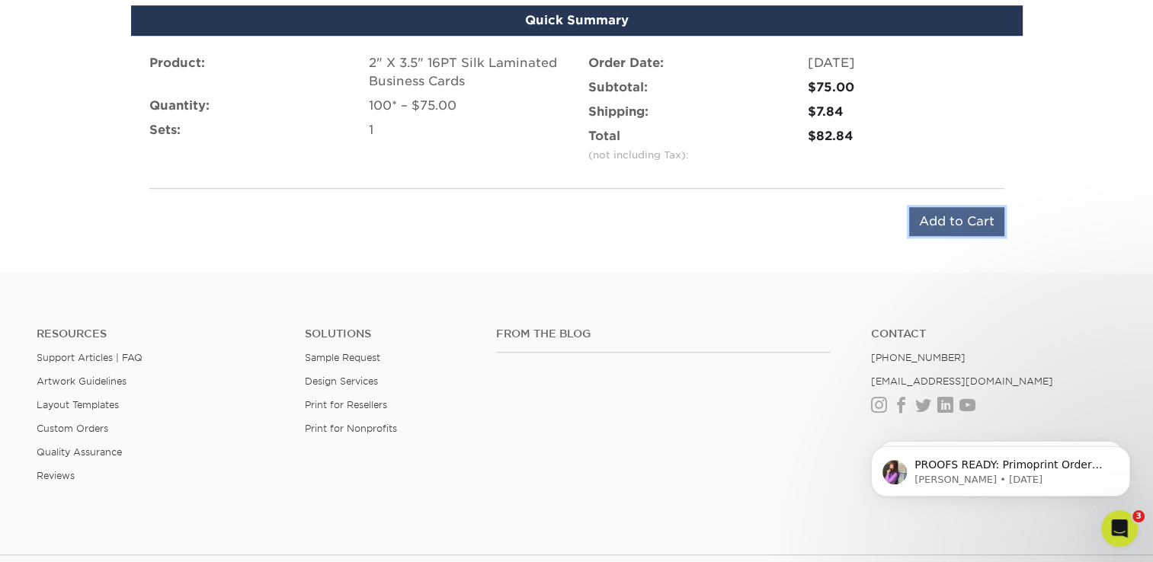
click at [952, 224] on input "Add to Cart" at bounding box center [956, 221] width 95 height 29
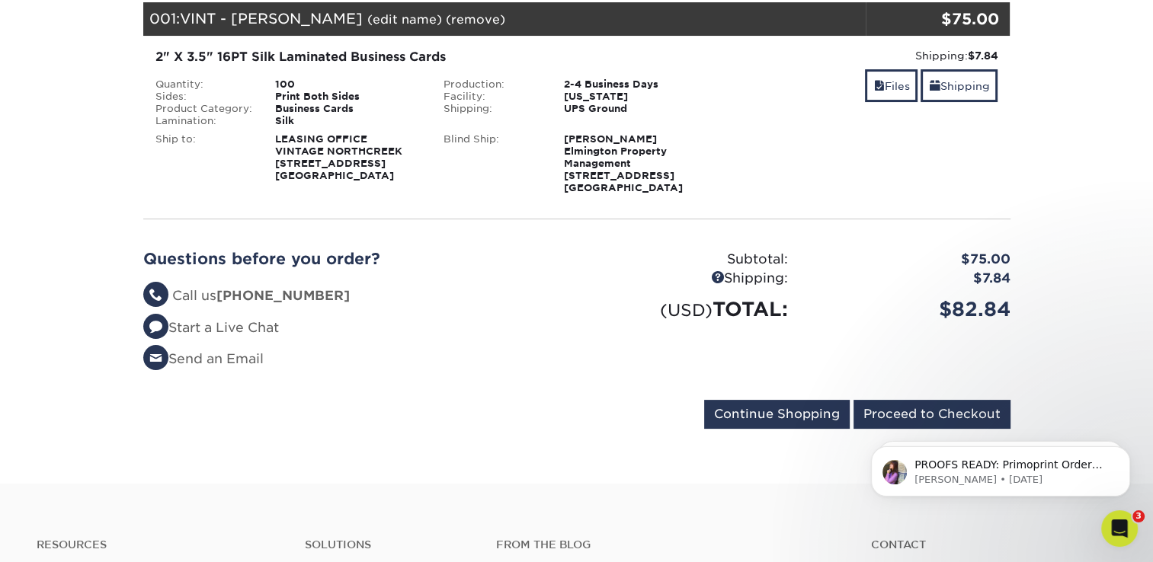
click html "PROOFS READY: Primoprint Order 25821-20993-74878 Thank you for placing your pri…"
click at [890, 410] on input "Proceed to Checkout" at bounding box center [931, 414] width 157 height 29
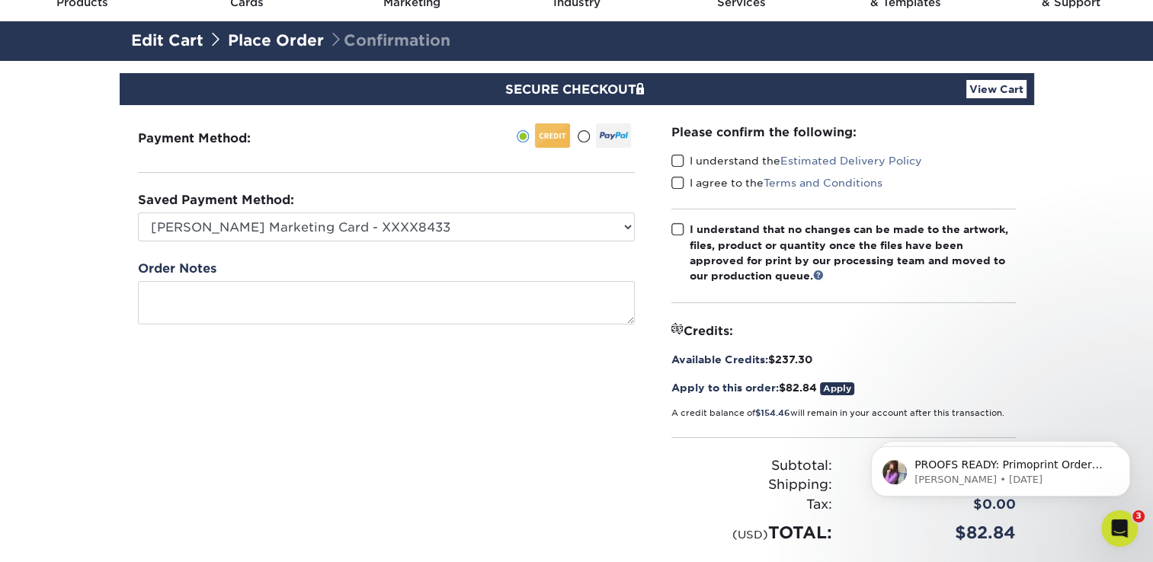
scroll to position [76, 0]
click at [673, 161] on span at bounding box center [677, 161] width 13 height 14
click at [0, 0] on input "I understand the Estimated Delivery Policy" at bounding box center [0, 0] width 0 height 0
click at [674, 178] on span at bounding box center [677, 183] width 13 height 14
click at [0, 0] on input "I agree to the Terms and Conditions" at bounding box center [0, 0] width 0 height 0
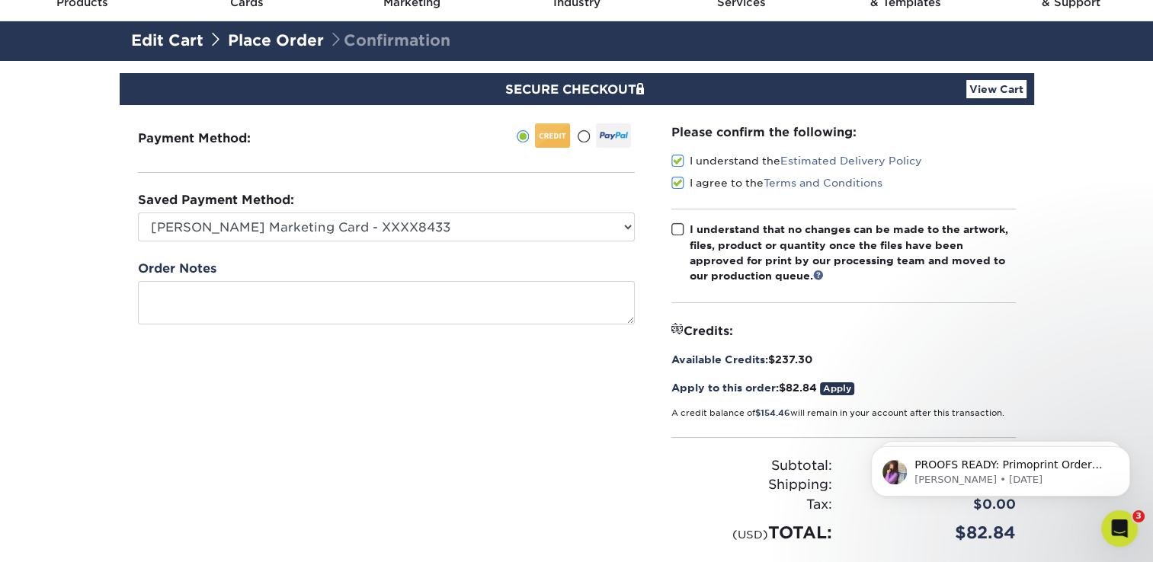
click at [673, 229] on span at bounding box center [677, 230] width 13 height 14
click at [0, 0] on input "I understand that no changes can be made to the artwork, files, product or quan…" at bounding box center [0, 0] width 0 height 0
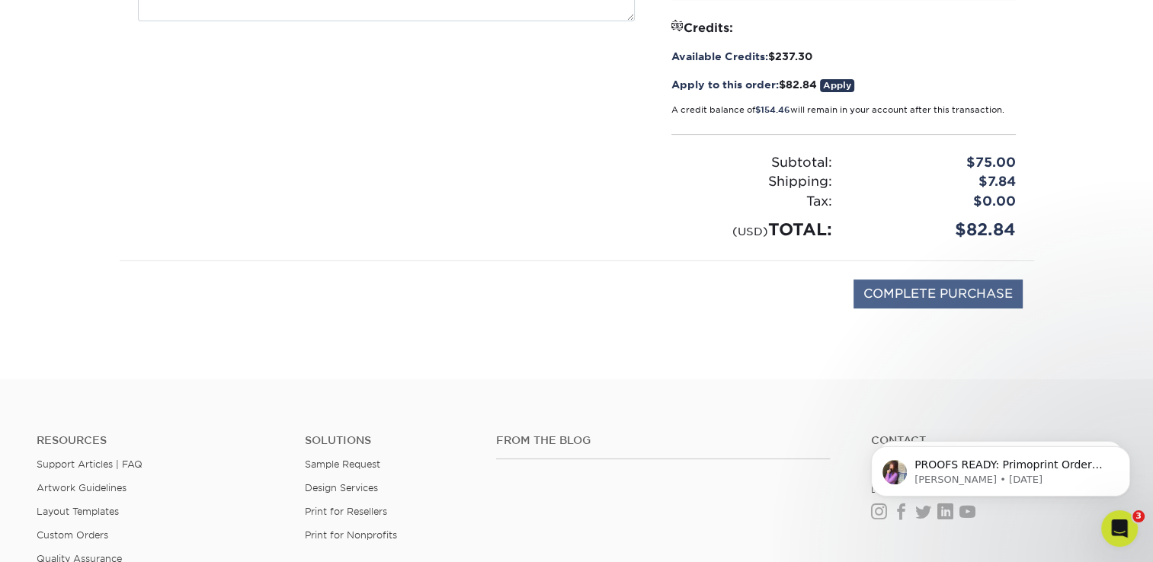
scroll to position [380, 0]
click at [914, 290] on input "COMPLETE PURCHASE" at bounding box center [937, 293] width 169 height 29
type input "PROCESSING, PLEASE WAIT..."
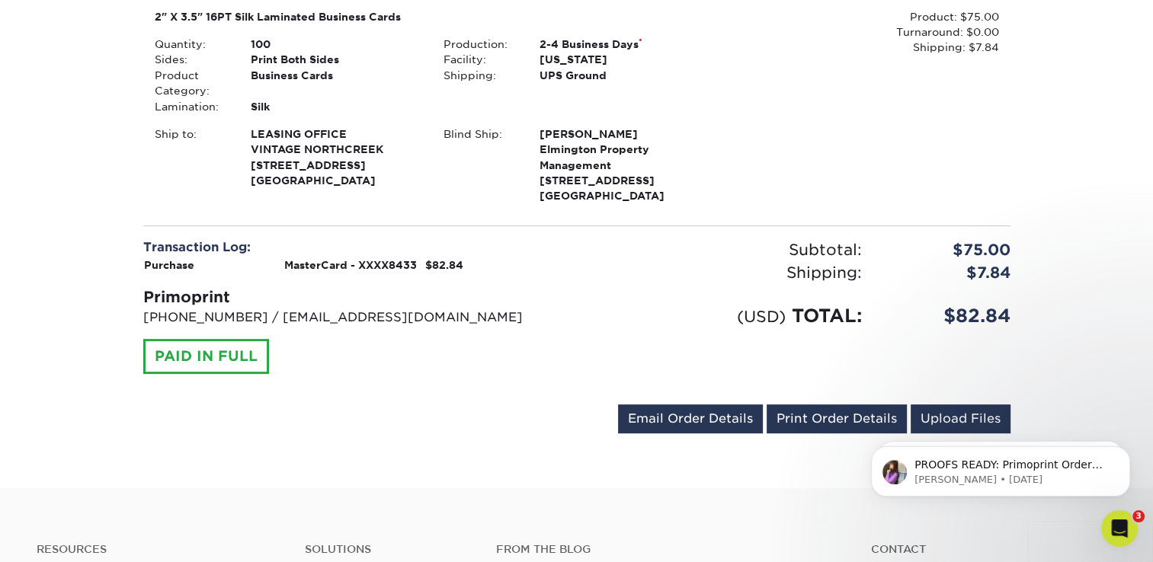
scroll to position [456, 0]
click html "PROOFS READY: Primoprint Order 25821-20993-74878 Thank you for placing your pri…"
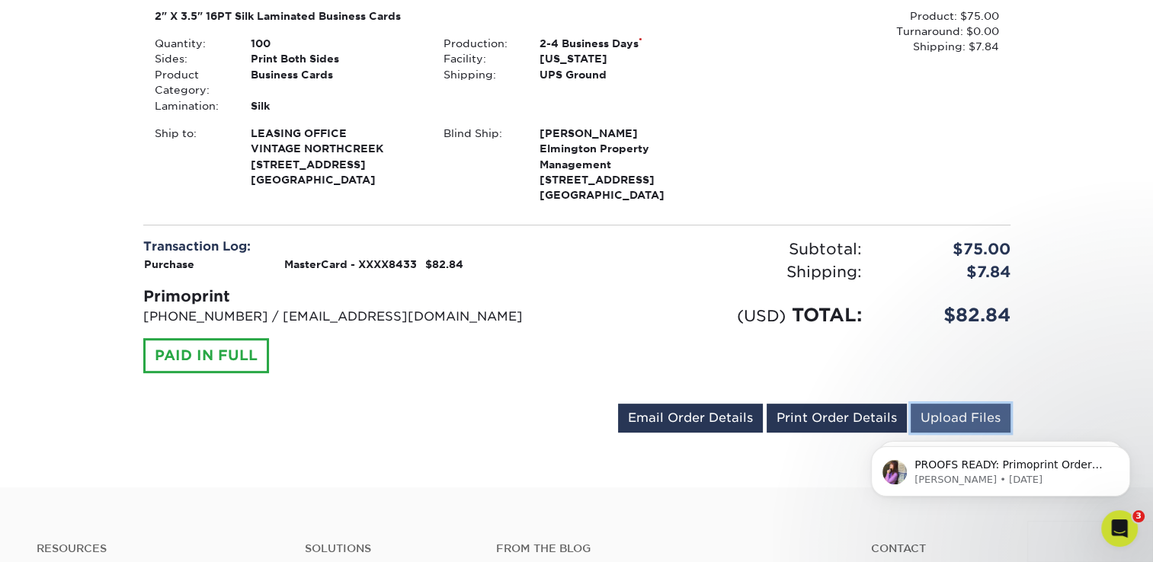
click at [939, 413] on link "Upload Files" at bounding box center [961, 418] width 100 height 29
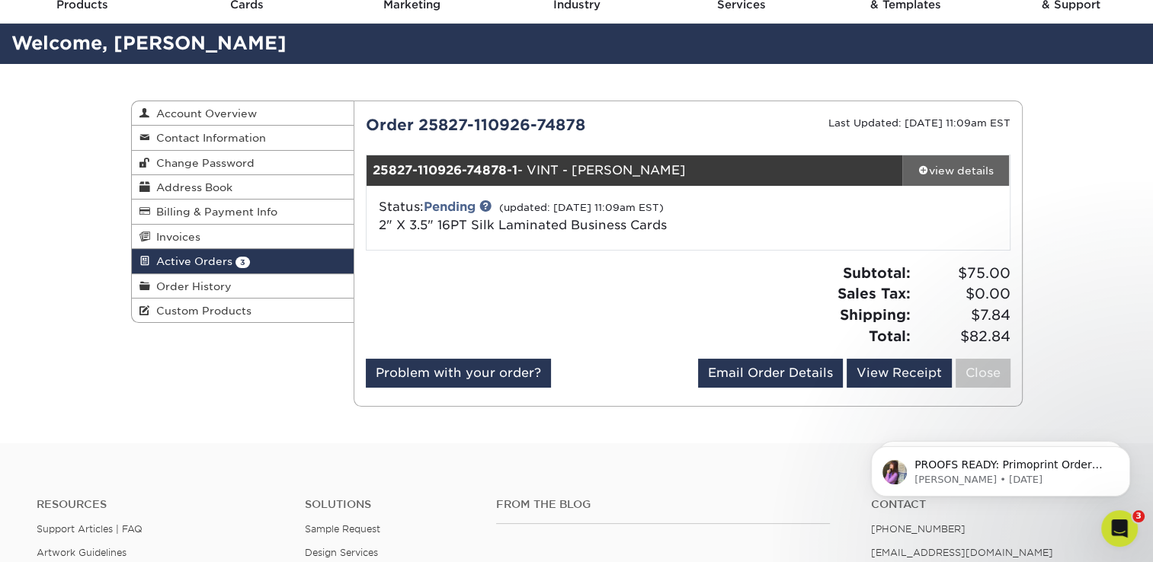
click at [914, 171] on div "view details" at bounding box center [955, 170] width 107 height 15
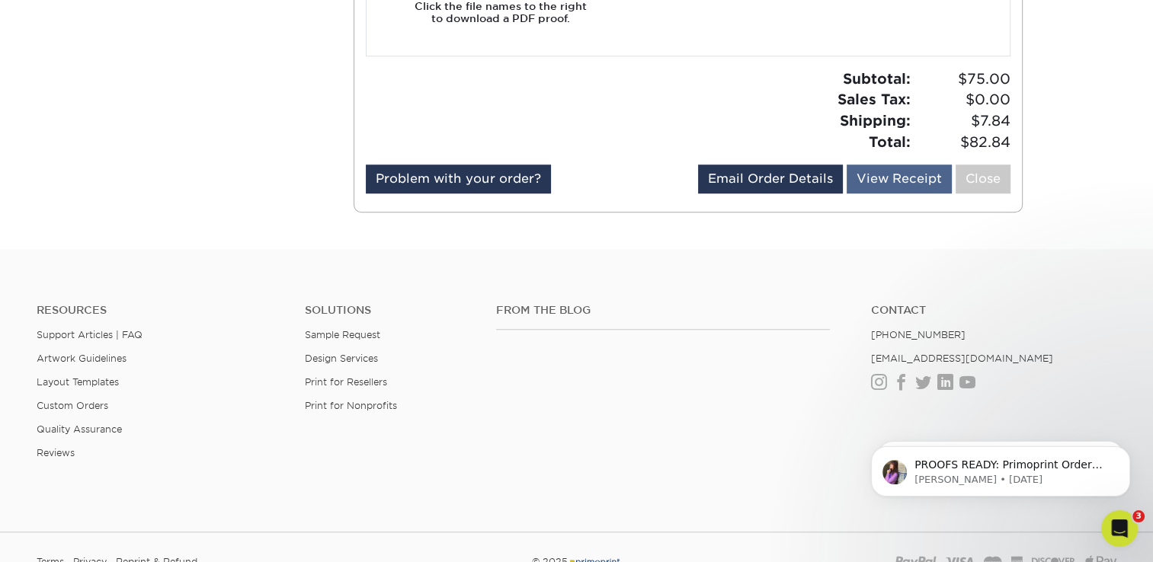
scroll to position [1218, 0]
click at [890, 181] on link "View Receipt" at bounding box center [899, 178] width 105 height 29
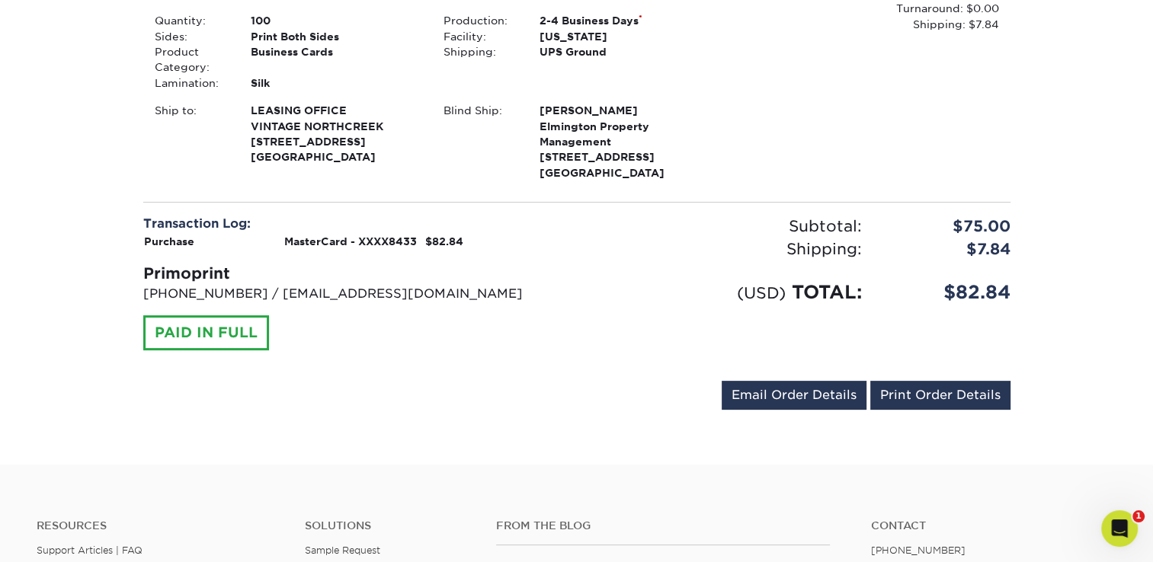
scroll to position [305, 0]
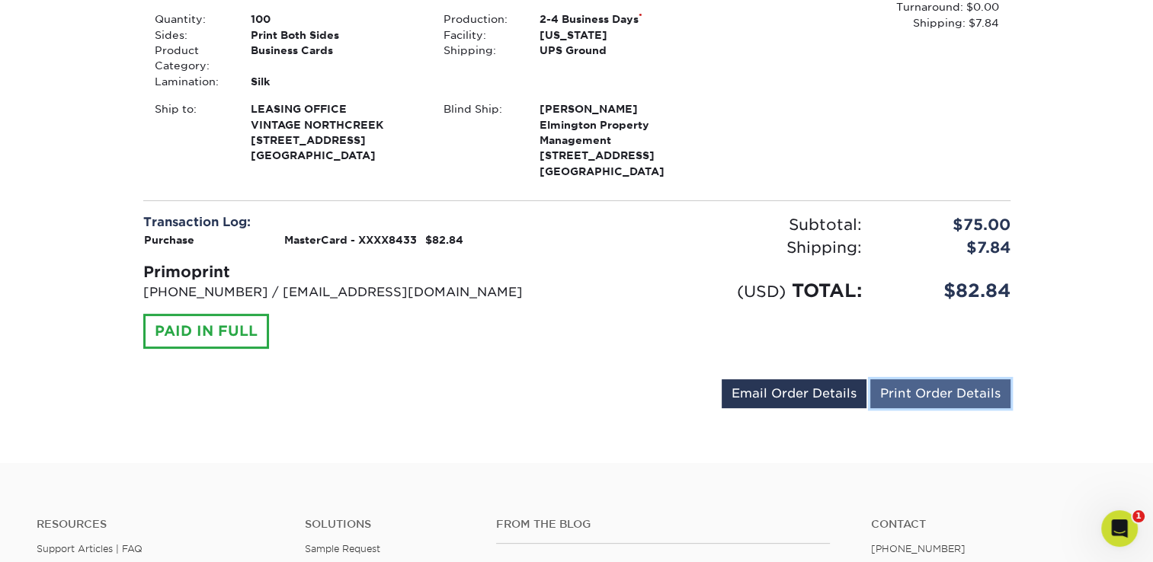
click at [899, 394] on link "Print Order Details" at bounding box center [940, 393] width 140 height 29
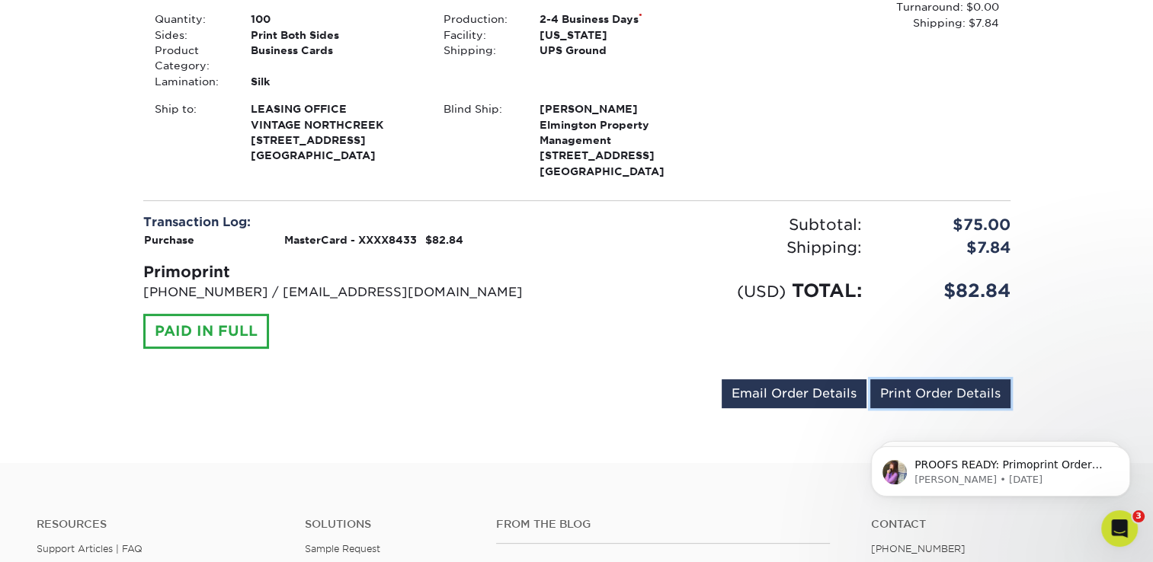
scroll to position [0, 0]
click at [408, 295] on p "[PHONE_NUMBER] / [EMAIL_ADDRESS][DOMAIN_NAME]" at bounding box center [354, 292] width 422 height 18
